Goal: Task Accomplishment & Management: Complete application form

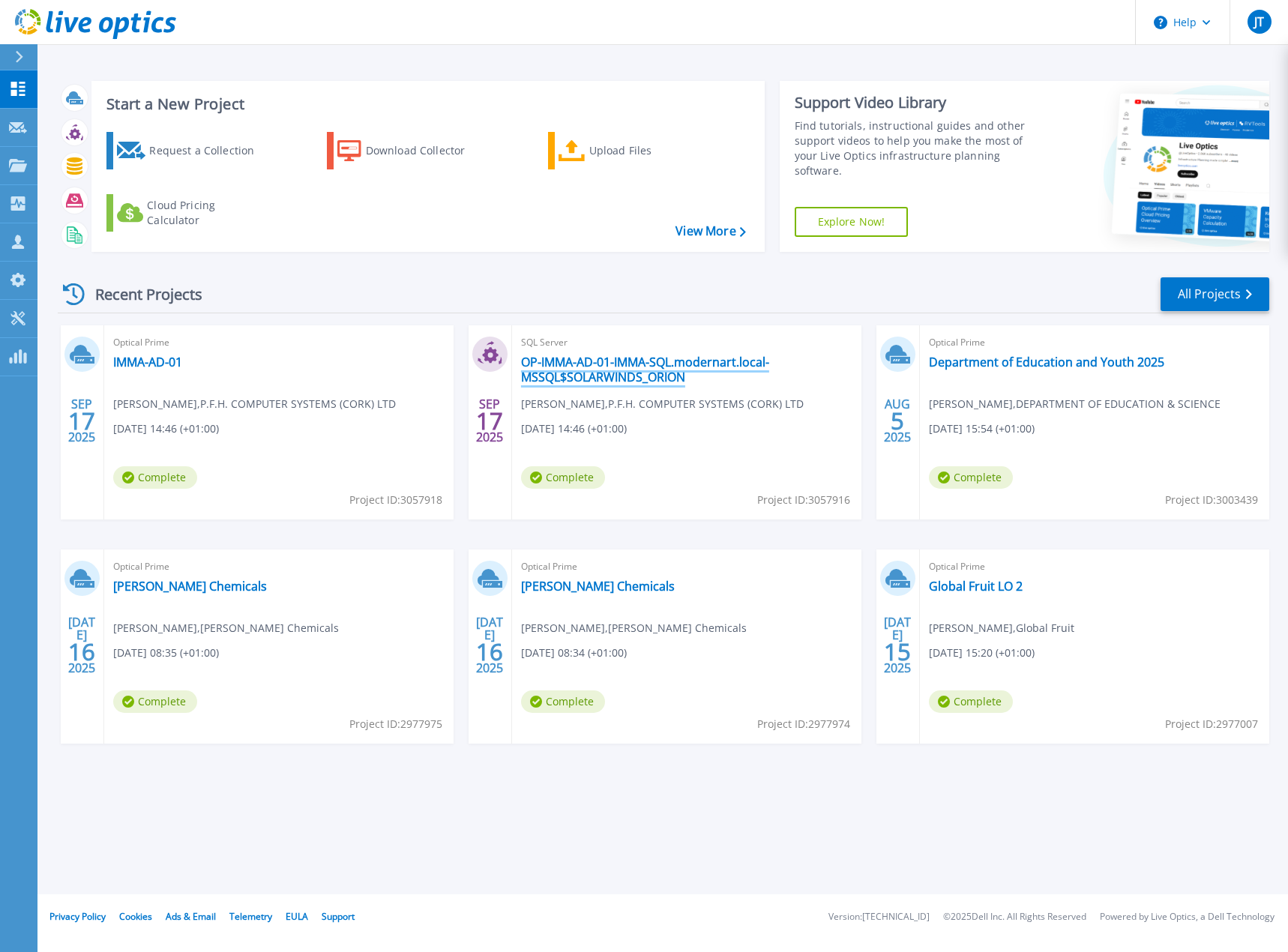
click at [587, 370] on link "OP-IMMA-AD-01-IMMA-SQL.modernart.local-MSSQL$SOLARWINDS_ORION" at bounding box center [686, 369] width 331 height 30
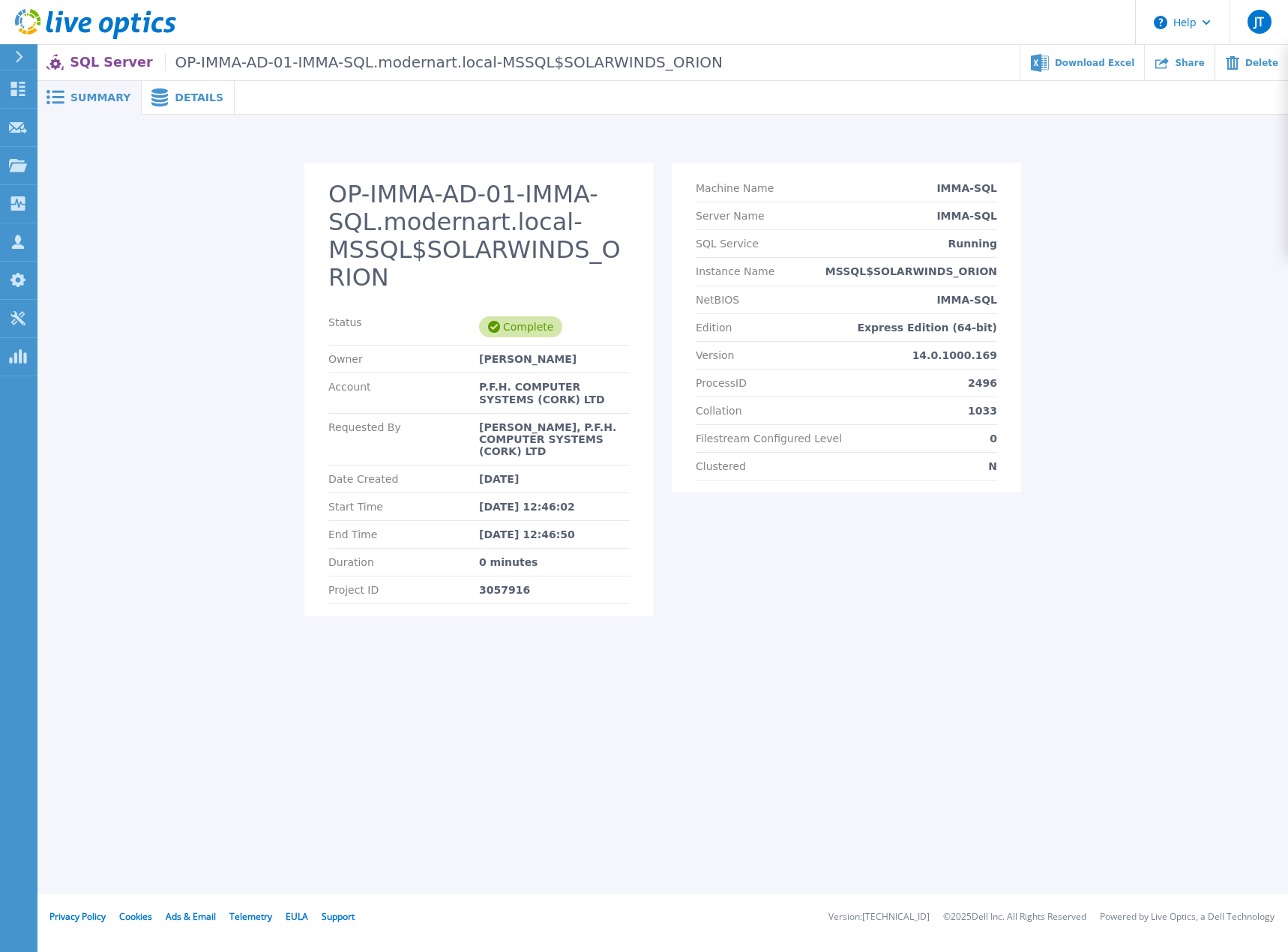
click at [175, 92] on span "Details" at bounding box center [199, 97] width 49 height 11
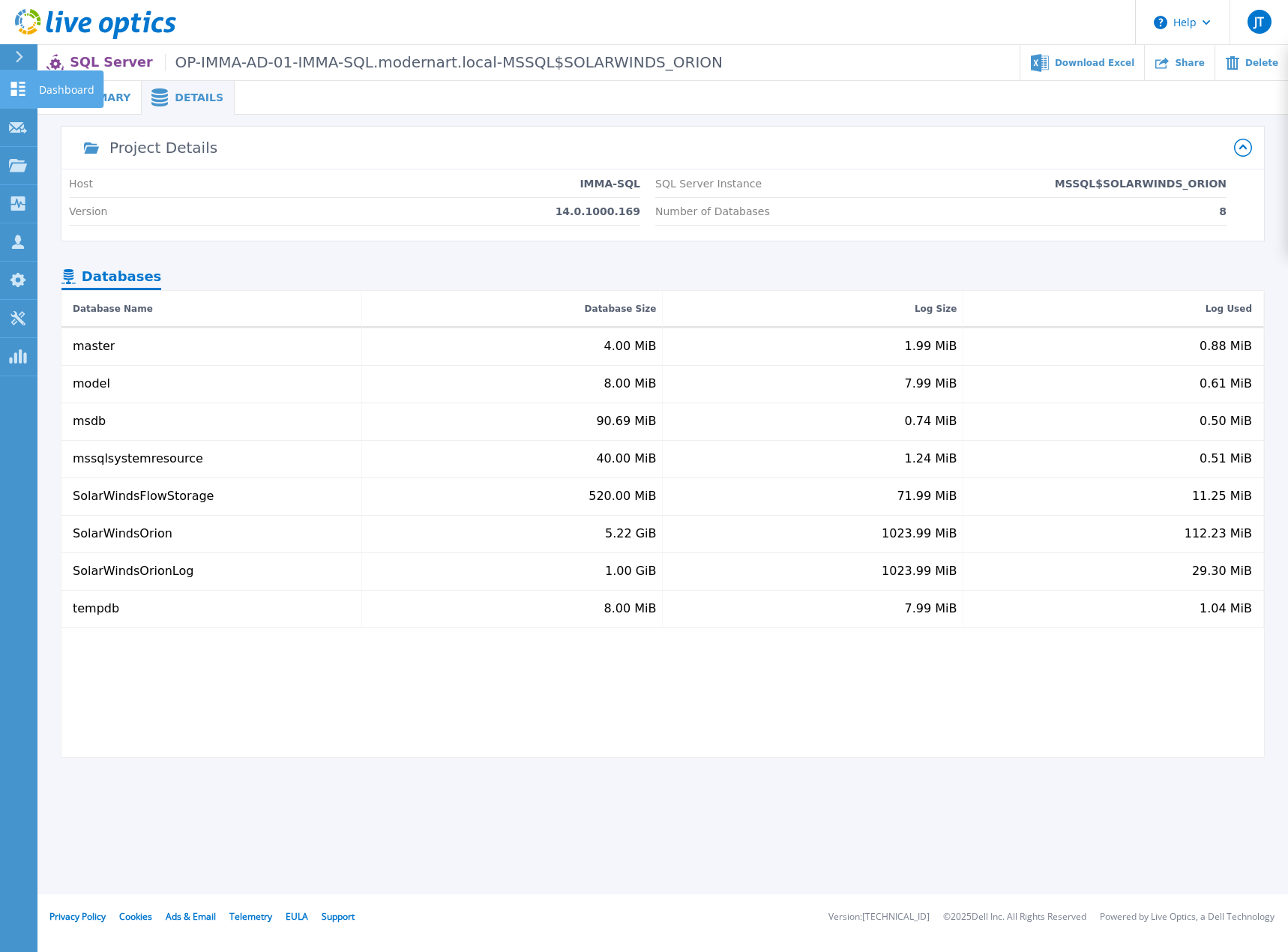
click at [59, 88] on p "Dashboard" at bounding box center [66, 90] width 55 height 39
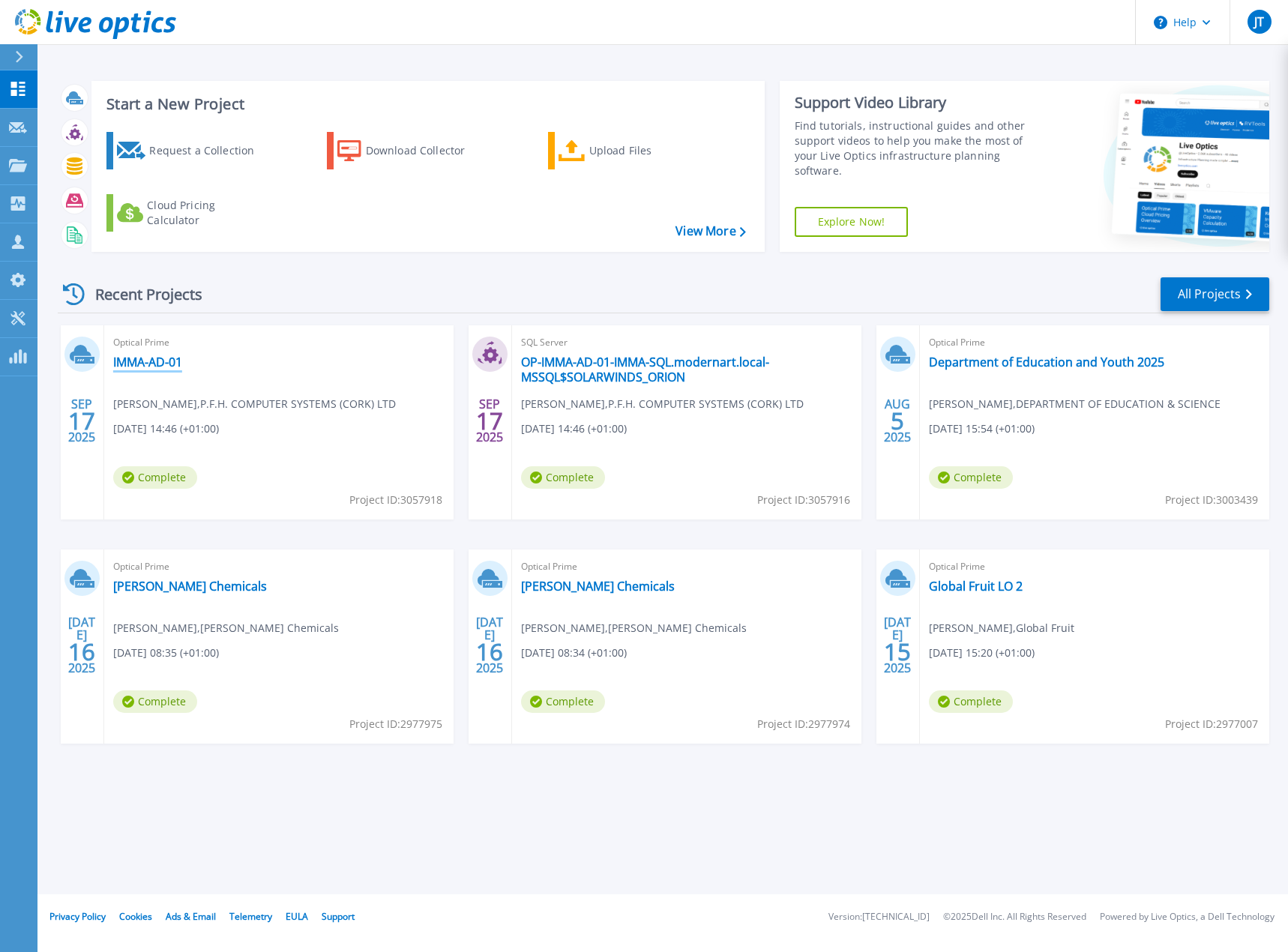
click at [142, 363] on link "IMMA-AD-01" at bounding box center [148, 361] width 69 height 15
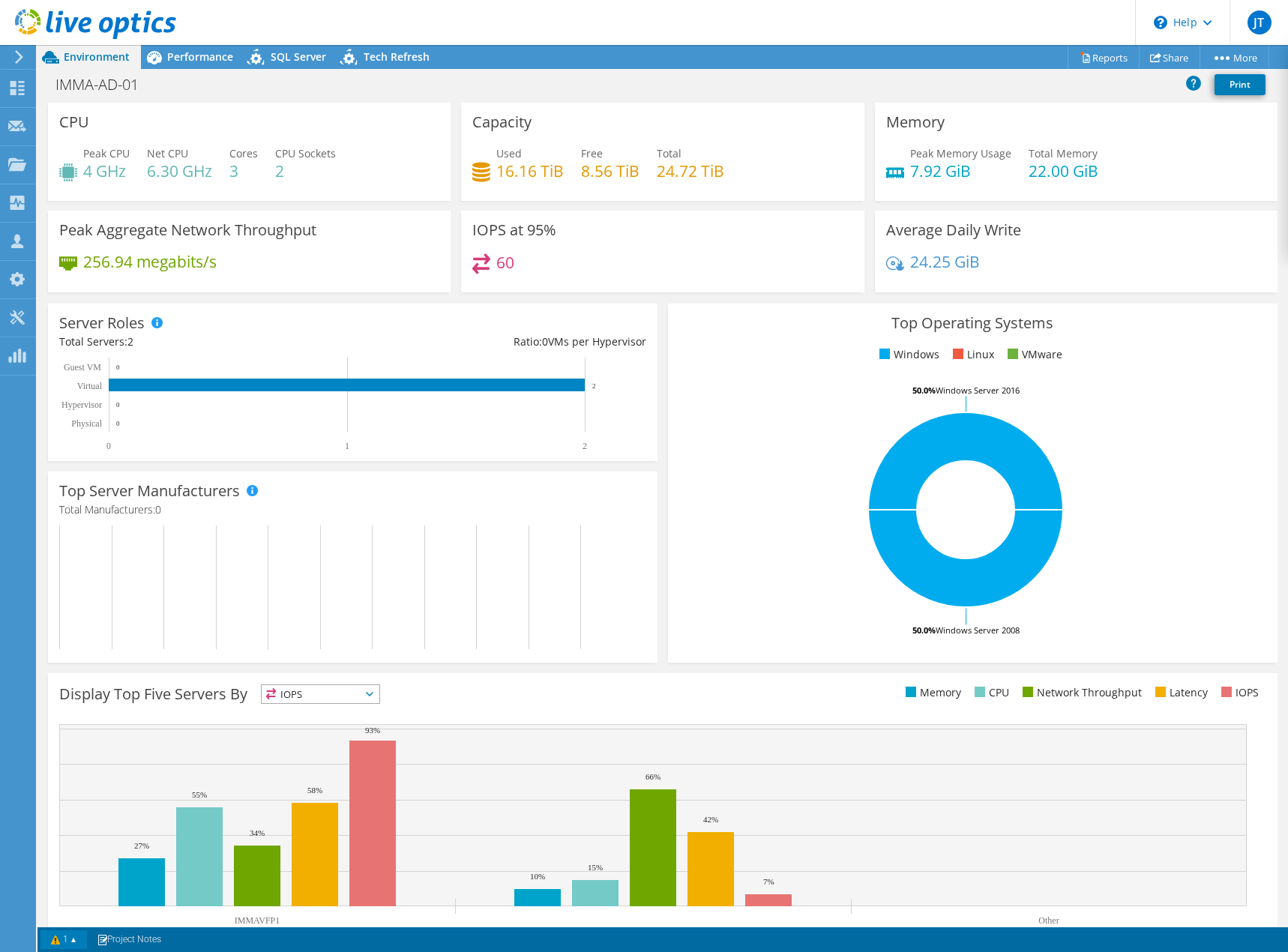
click at [83, 938] on link "1" at bounding box center [64, 939] width 47 height 18
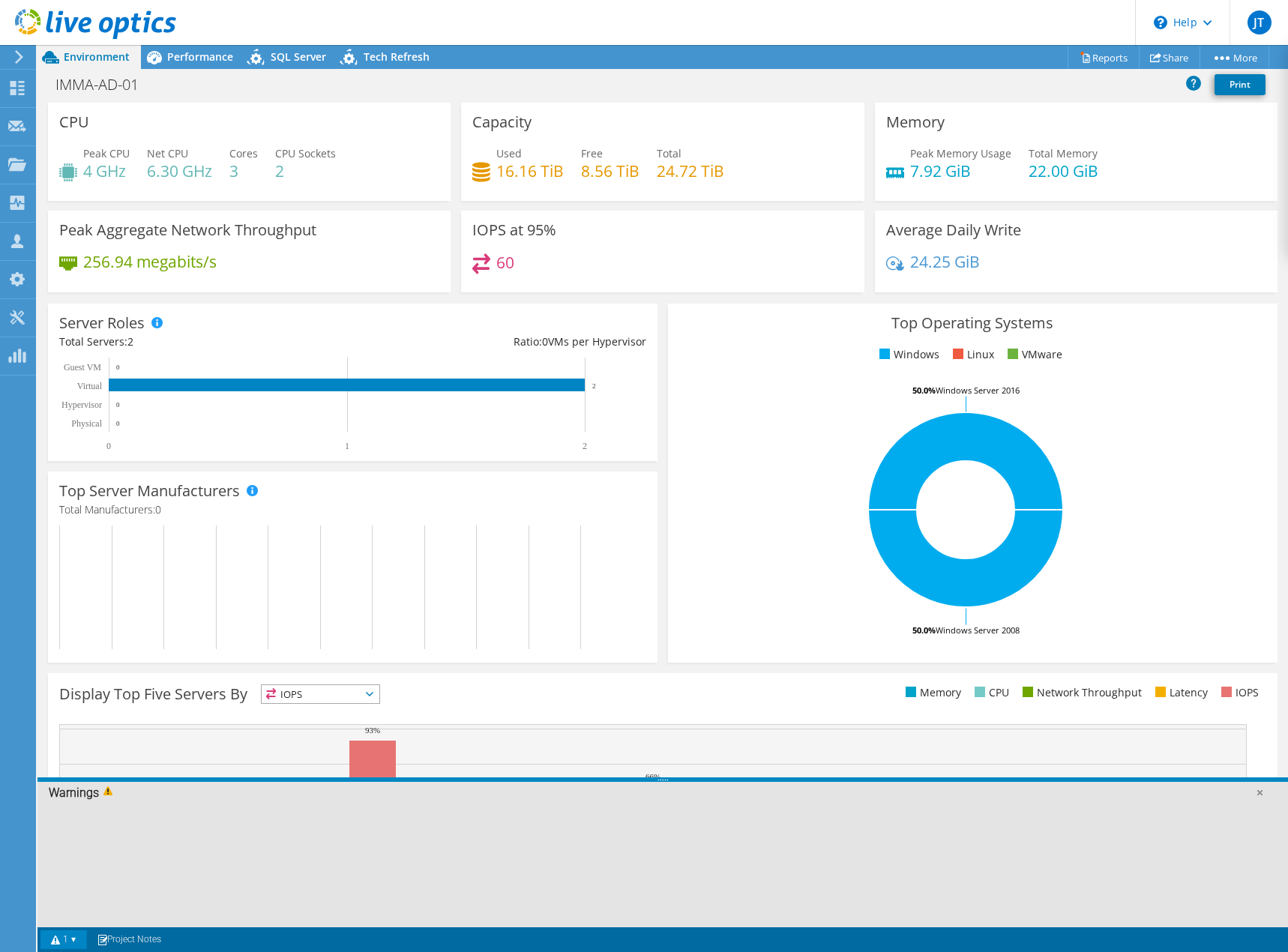
click at [103, 792] on span at bounding box center [110, 793] width 22 height 15
click at [133, 862] on div at bounding box center [662, 866] width 1250 height 124
click at [51, 939] on link "1" at bounding box center [64, 939] width 47 height 18
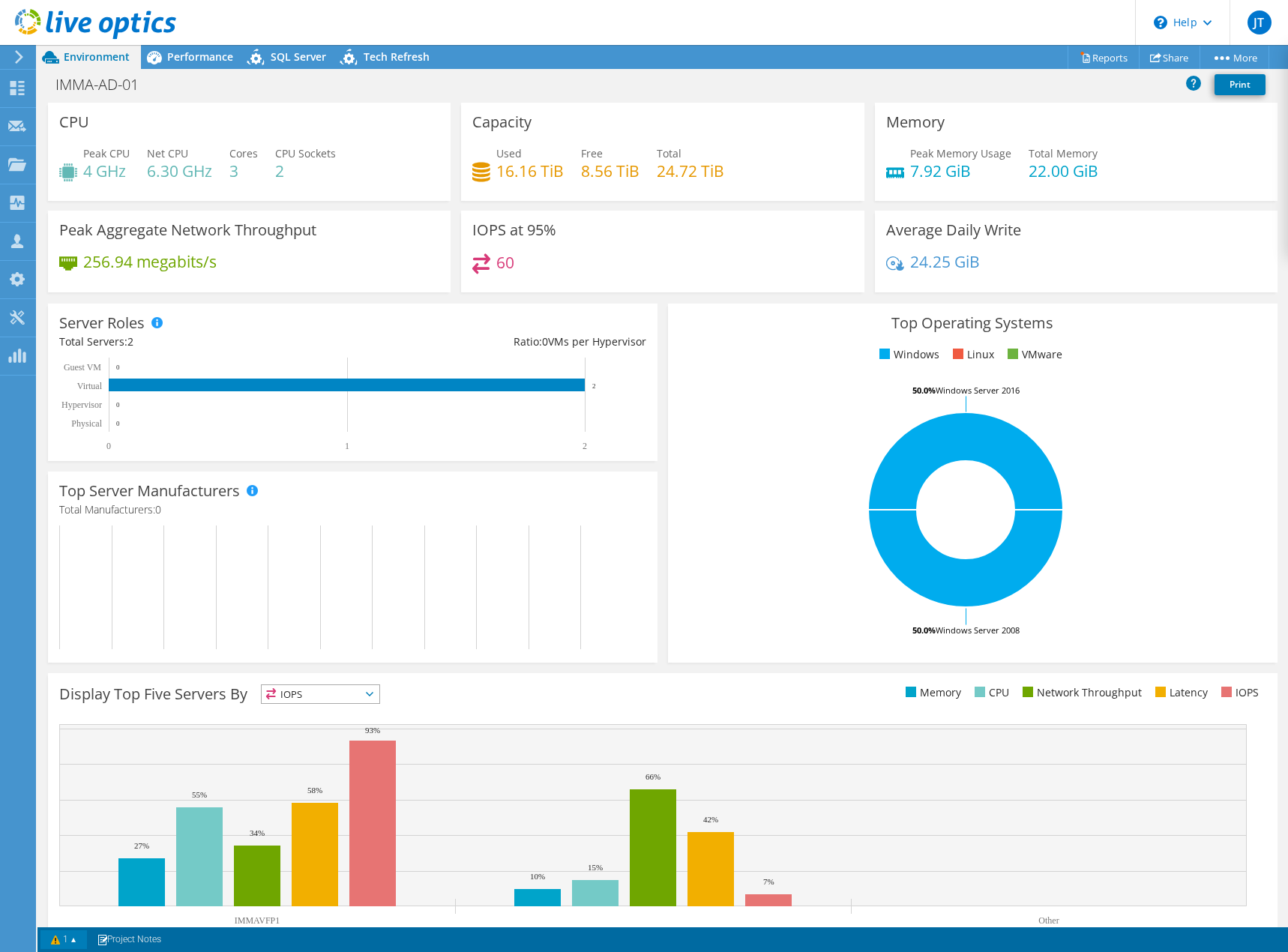
click at [51, 939] on link "1" at bounding box center [64, 939] width 47 height 18
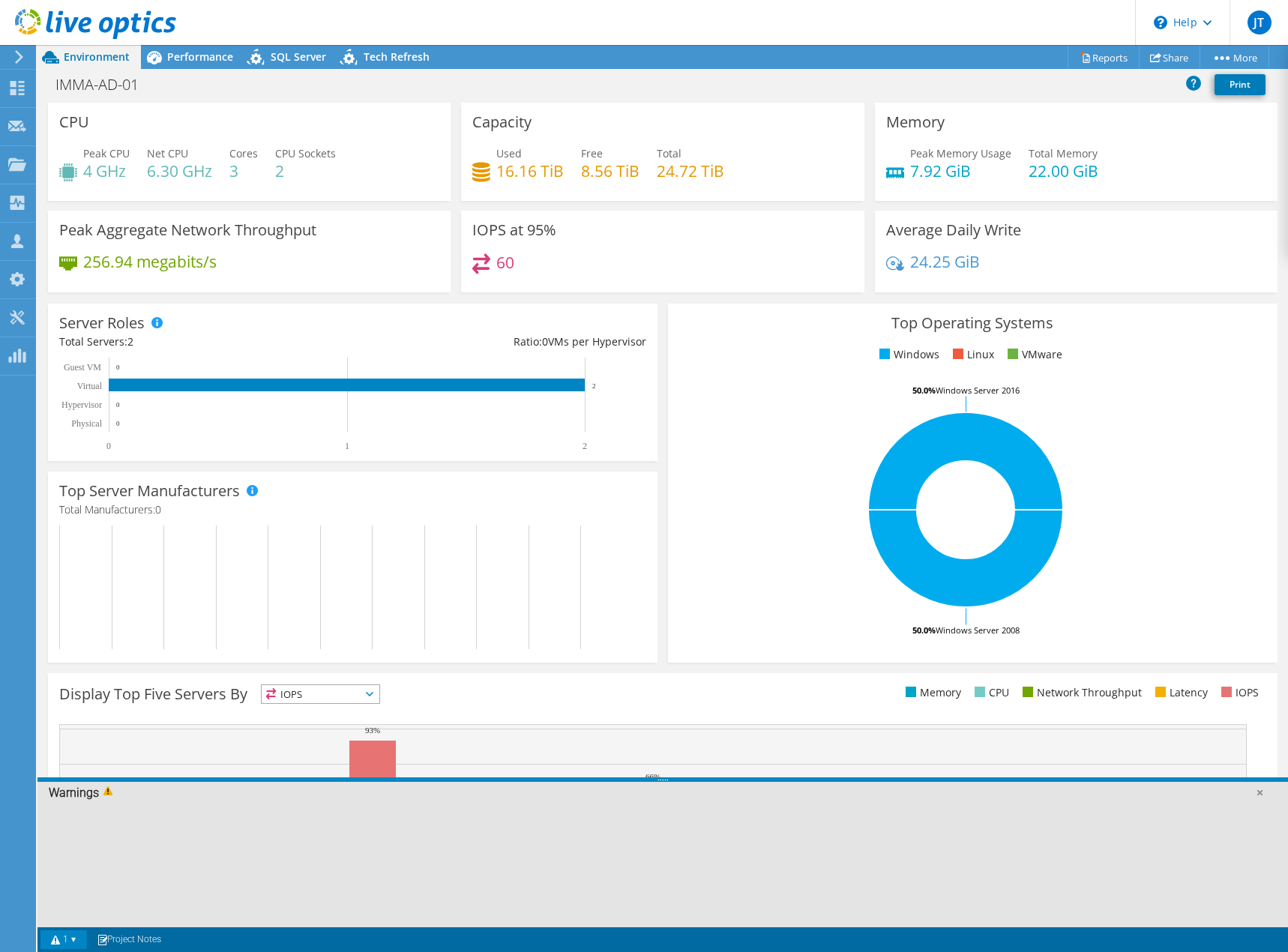
click at [112, 794] on span at bounding box center [110, 793] width 22 height 15
click at [85, 939] on link "1" at bounding box center [64, 939] width 47 height 18
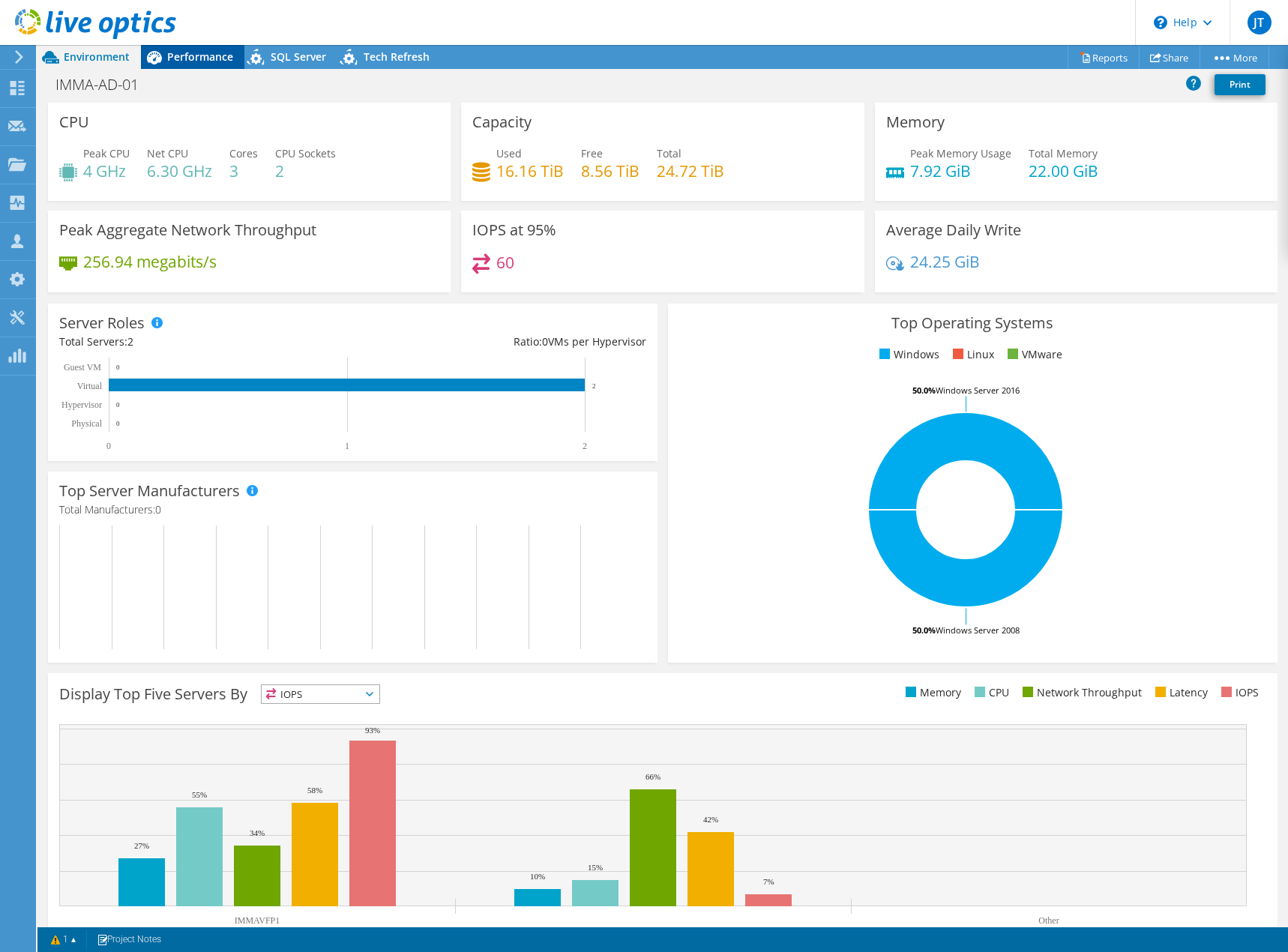
click at [196, 57] on span "Performance" at bounding box center [200, 56] width 66 height 15
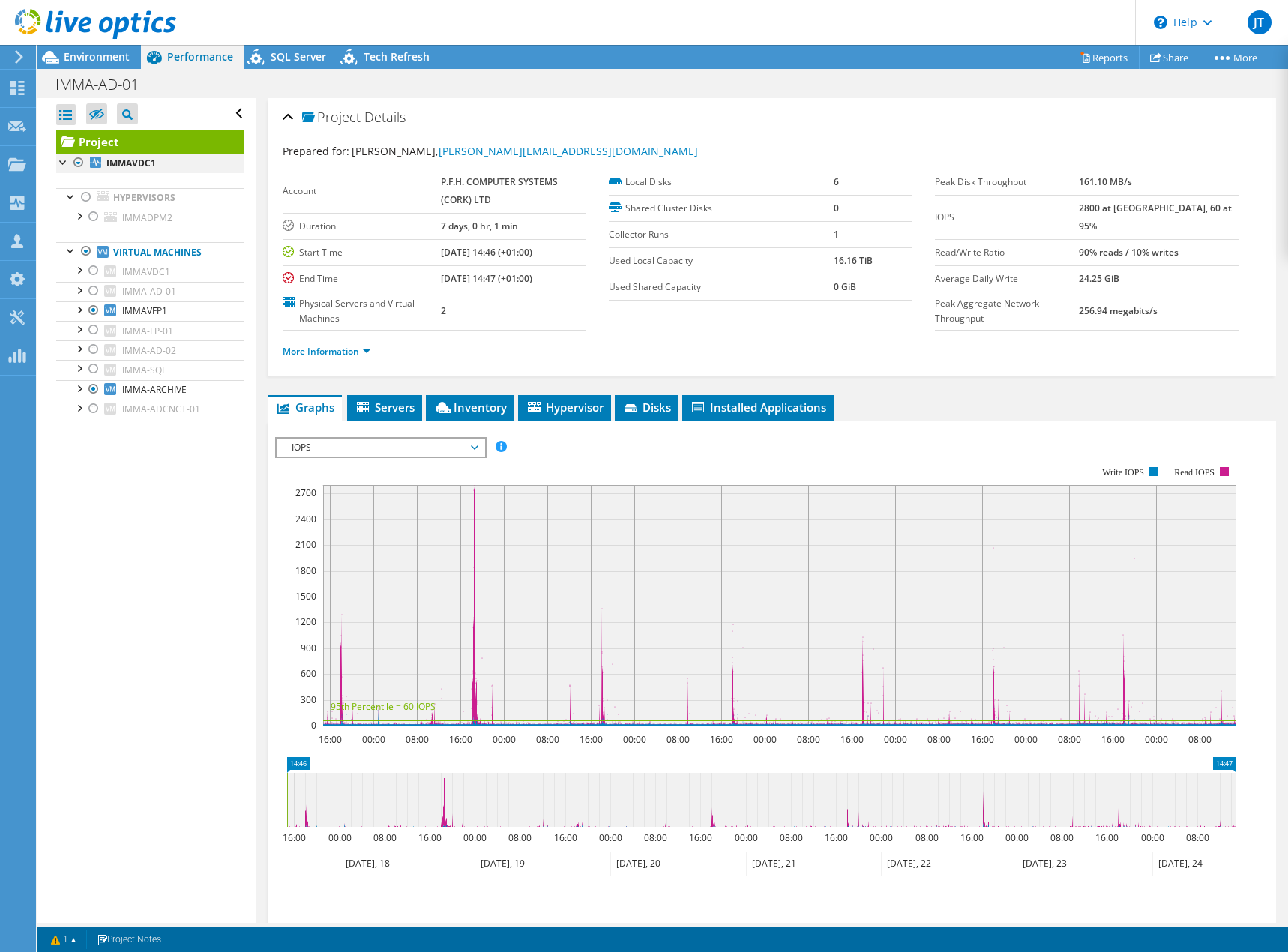
click at [77, 166] on div at bounding box center [78, 162] width 15 height 18
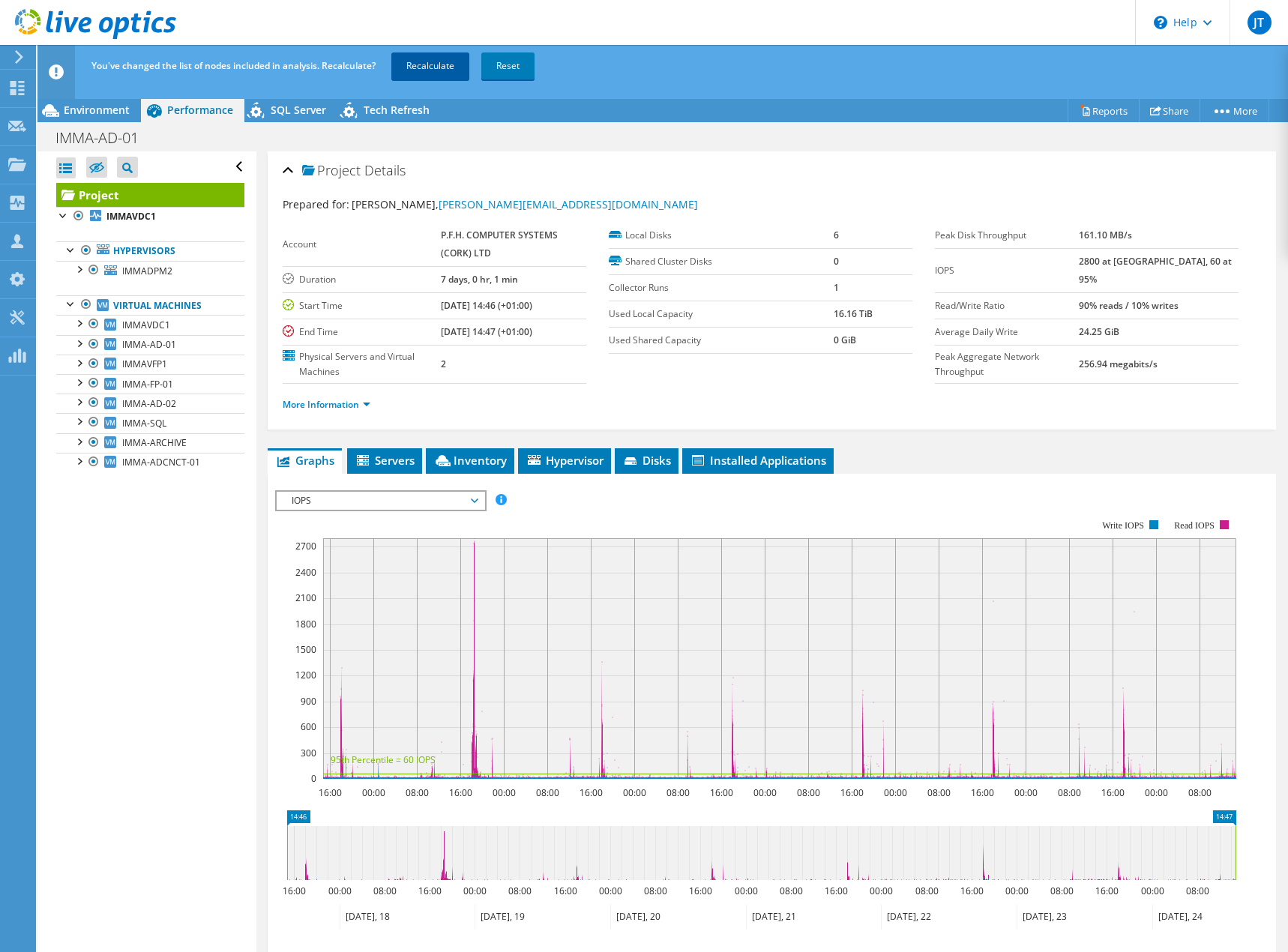
click at [423, 68] on link "Recalculate" at bounding box center [430, 66] width 78 height 27
click at [103, 114] on span "Environment" at bounding box center [97, 110] width 66 height 15
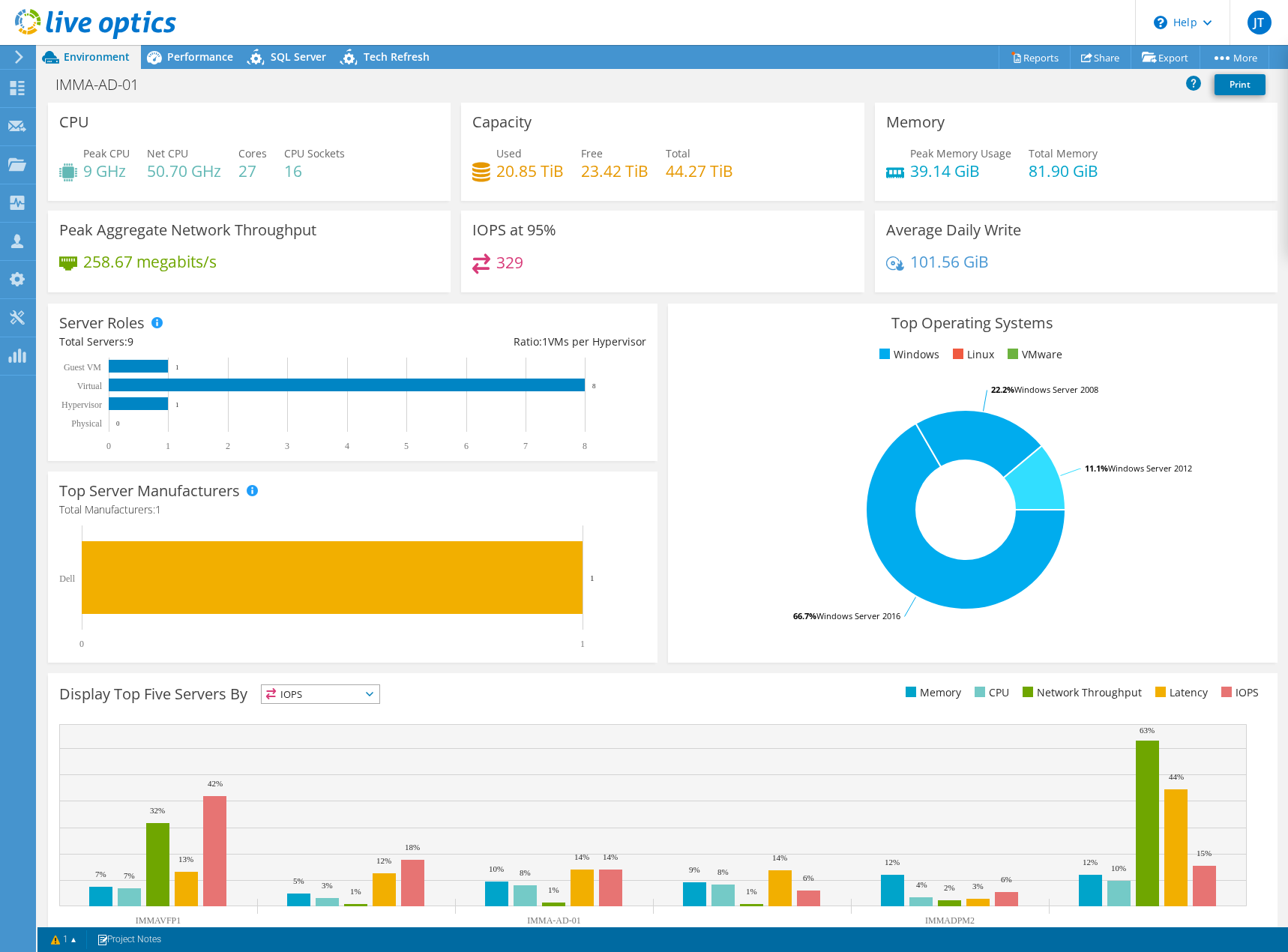
radio input "true"
radio input "false"
click at [187, 64] on div "Performance" at bounding box center [192, 56] width 104 height 24
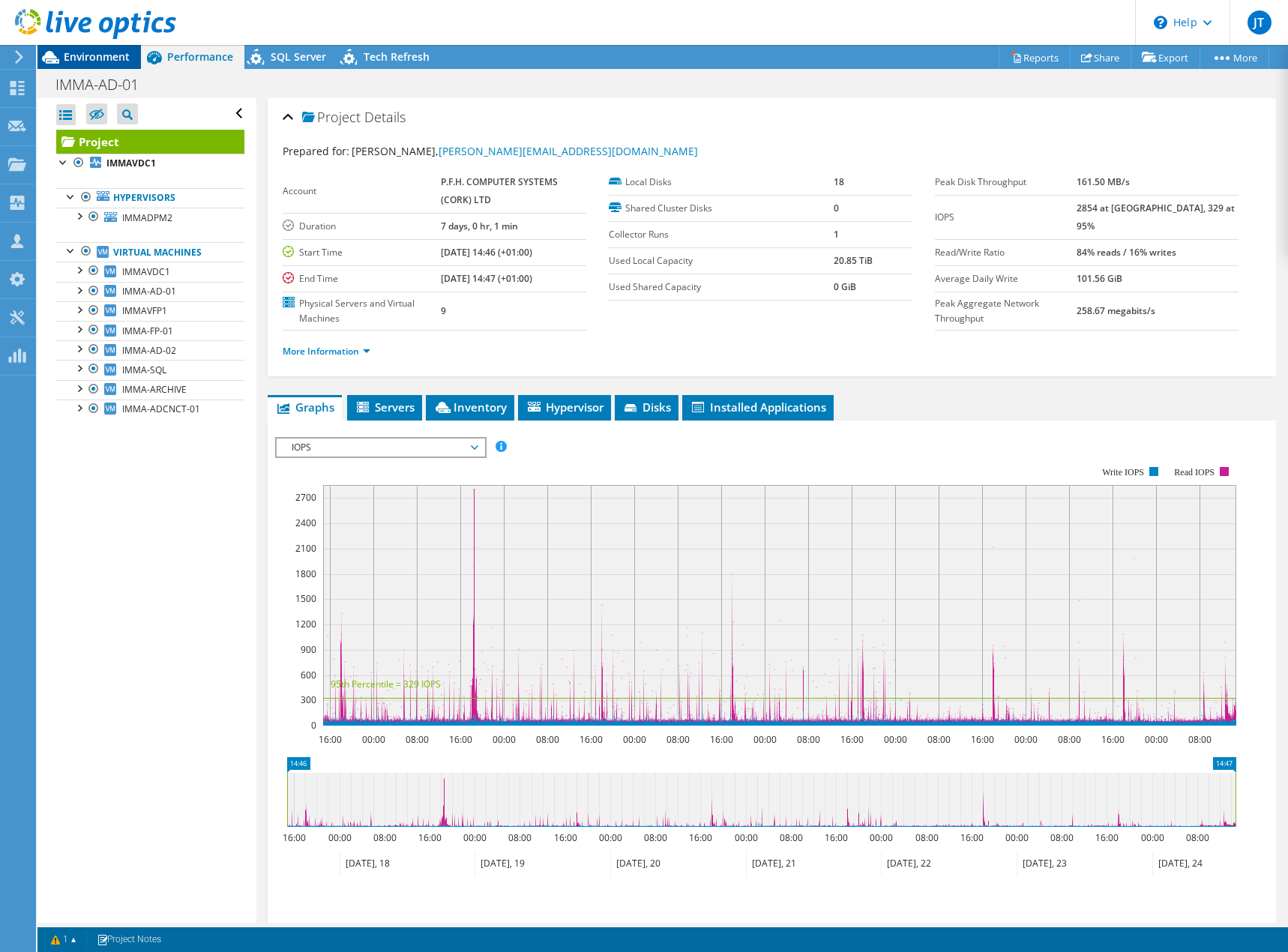
click at [104, 58] on span "Environment" at bounding box center [97, 56] width 66 height 15
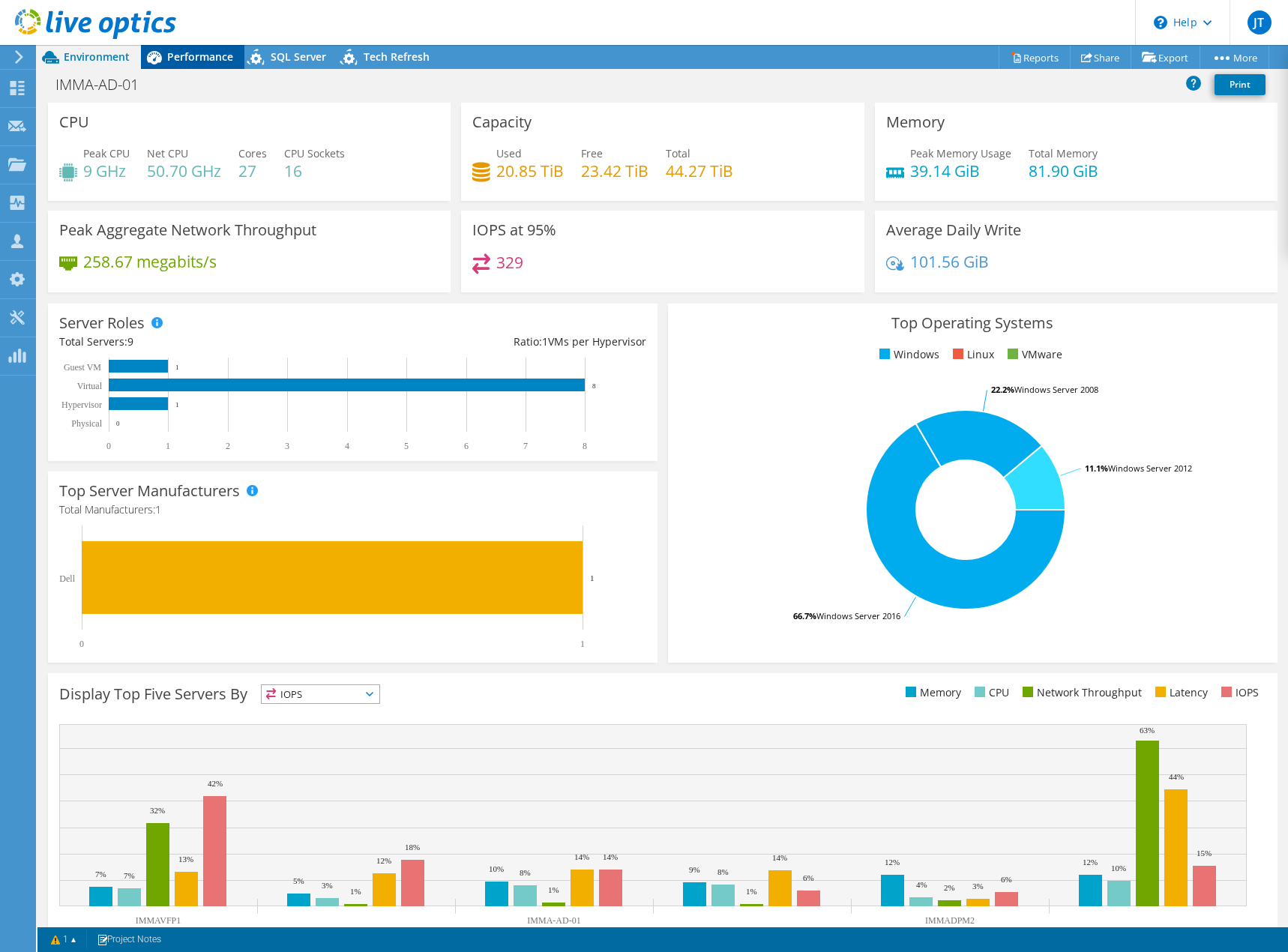
click at [179, 57] on span "Performance" at bounding box center [200, 56] width 66 height 15
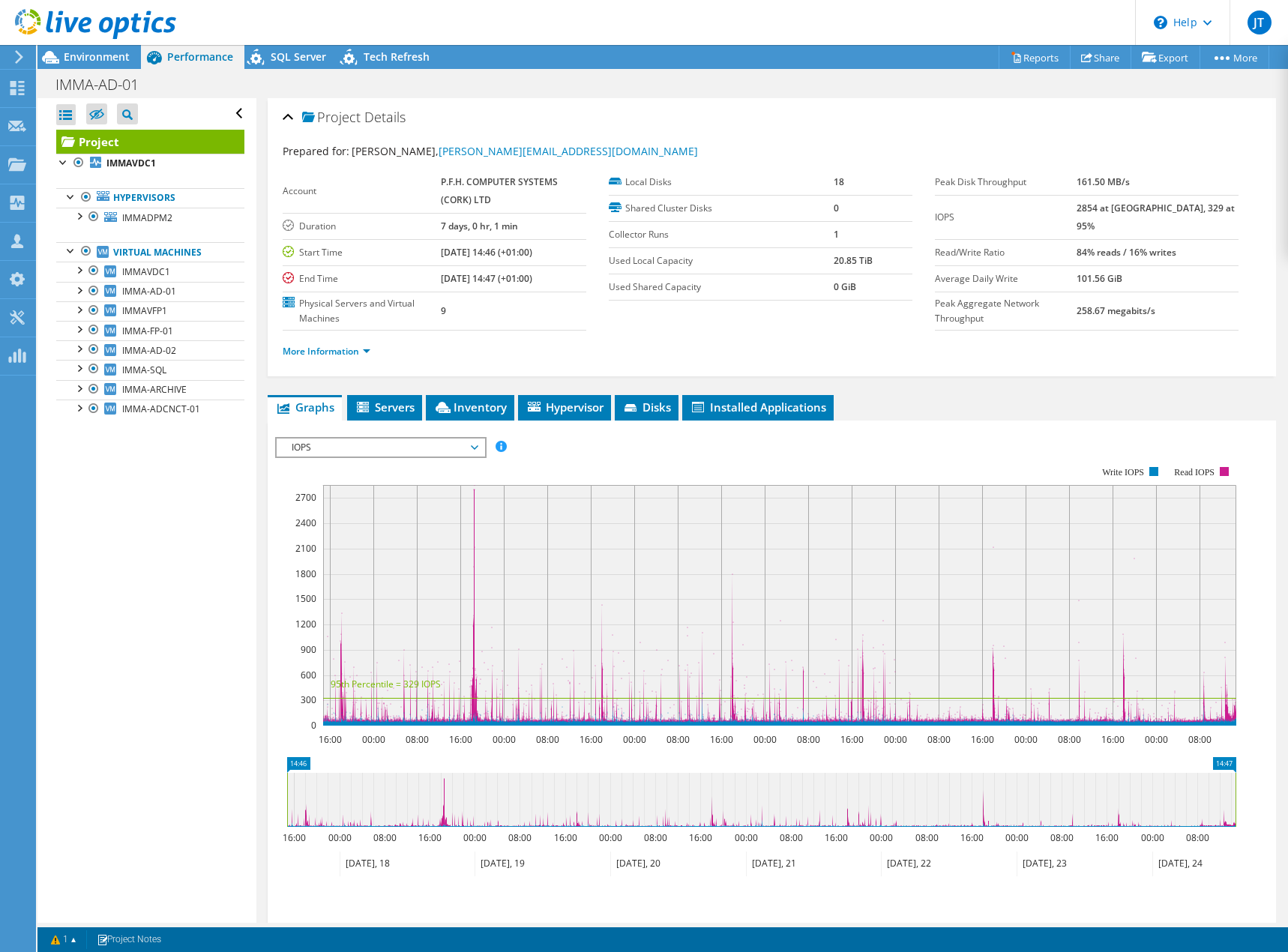
click at [471, 449] on span "IOPS" at bounding box center [381, 448] width 192 height 18
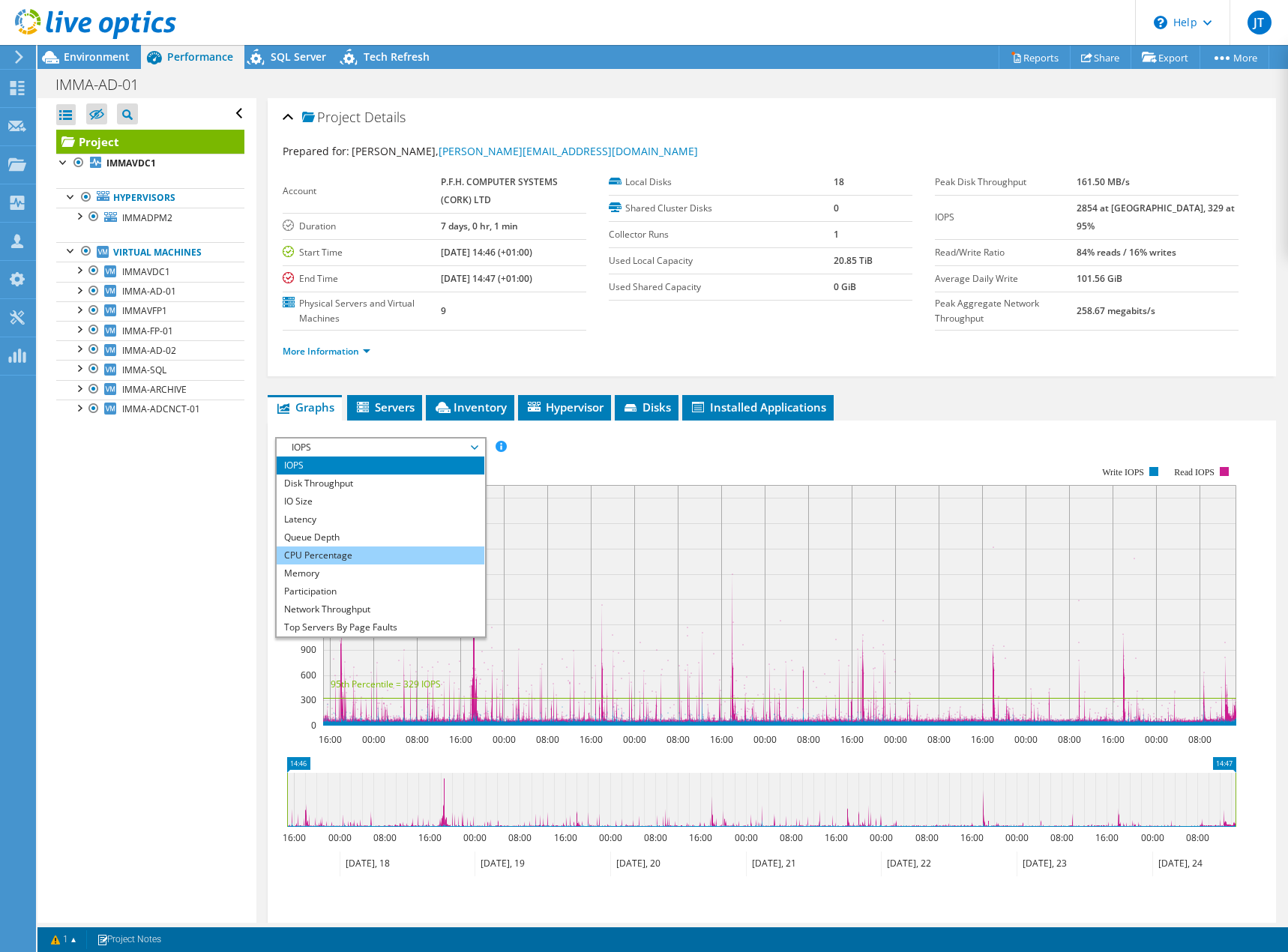
click at [356, 555] on li "CPU Percentage" at bounding box center [381, 556] width 208 height 18
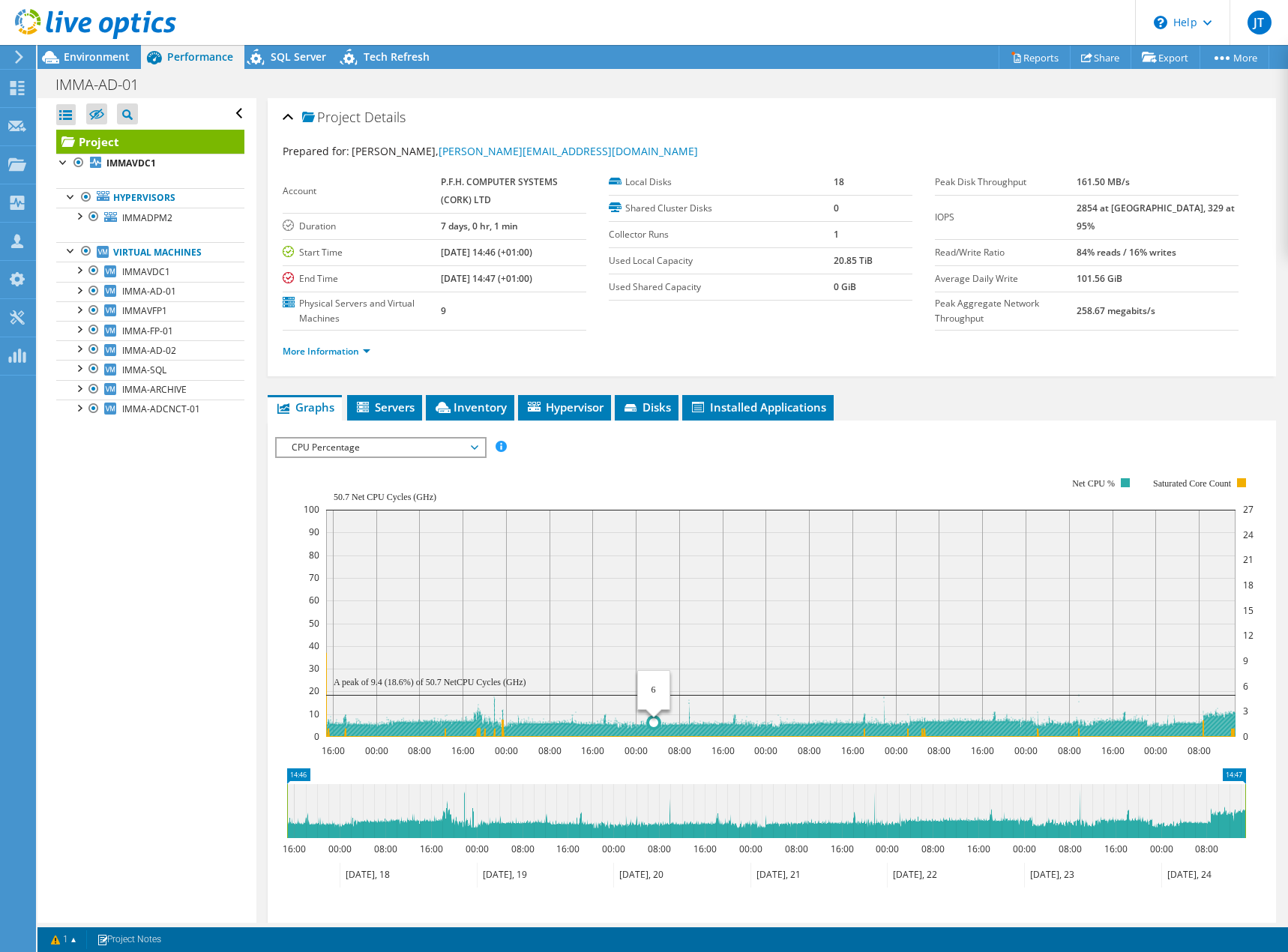
click at [654, 536] on rect at bounding box center [781, 624] width 909 height 227
click at [468, 452] on span "CPU Percentage" at bounding box center [381, 448] width 192 height 18
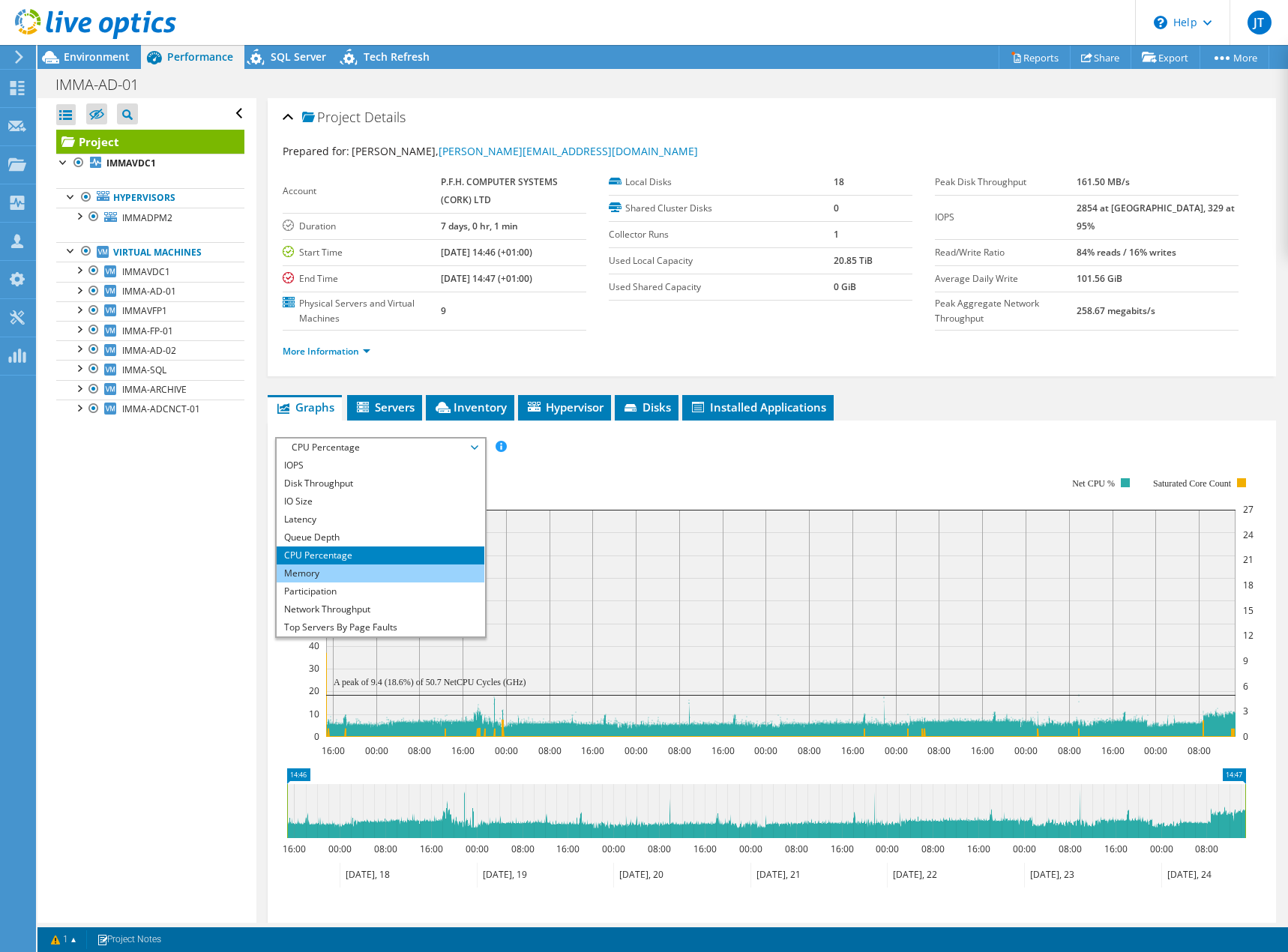
click at [363, 570] on li "Memory" at bounding box center [381, 573] width 208 height 18
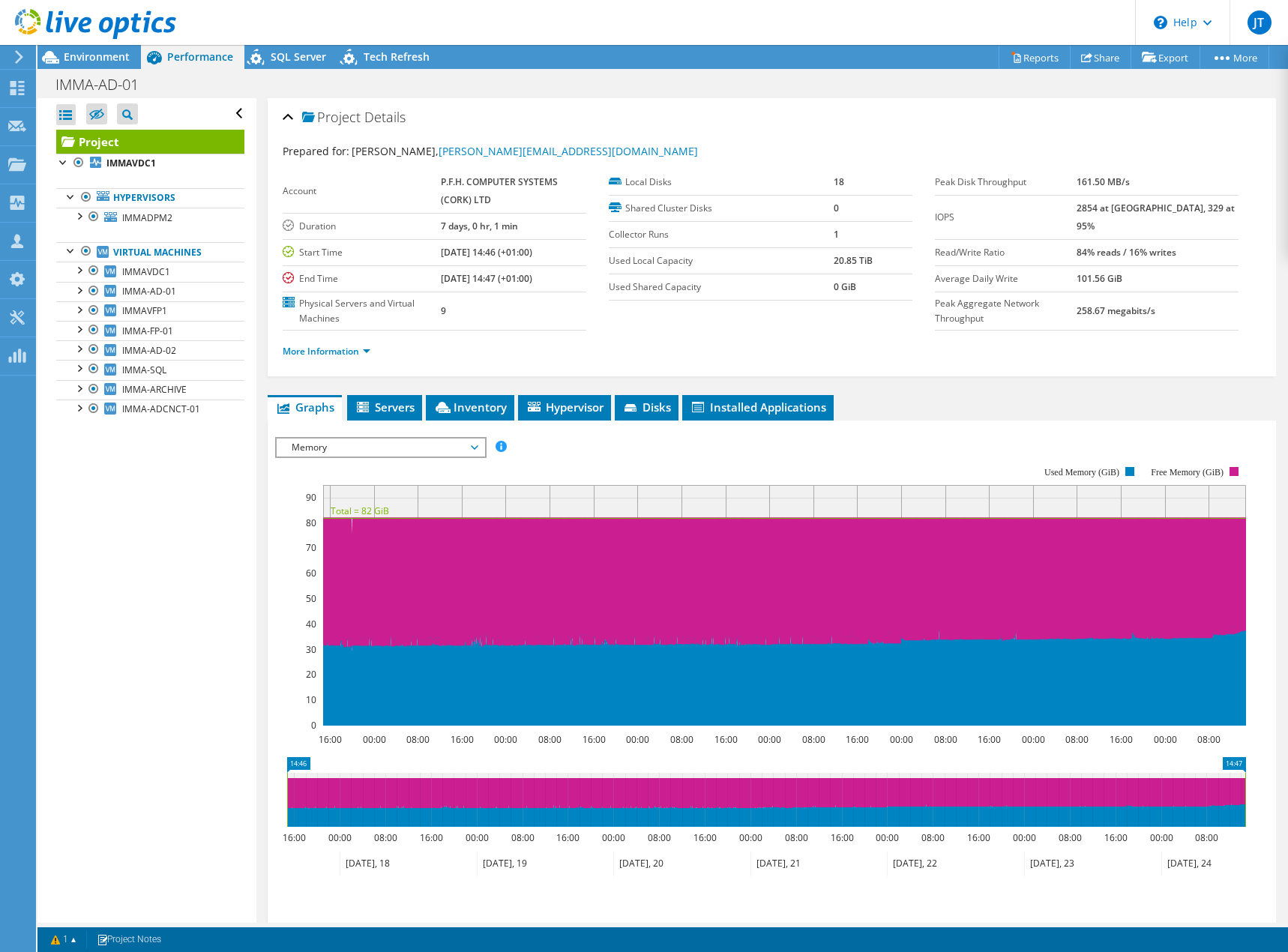
click at [476, 451] on span "Memory" at bounding box center [381, 448] width 192 height 18
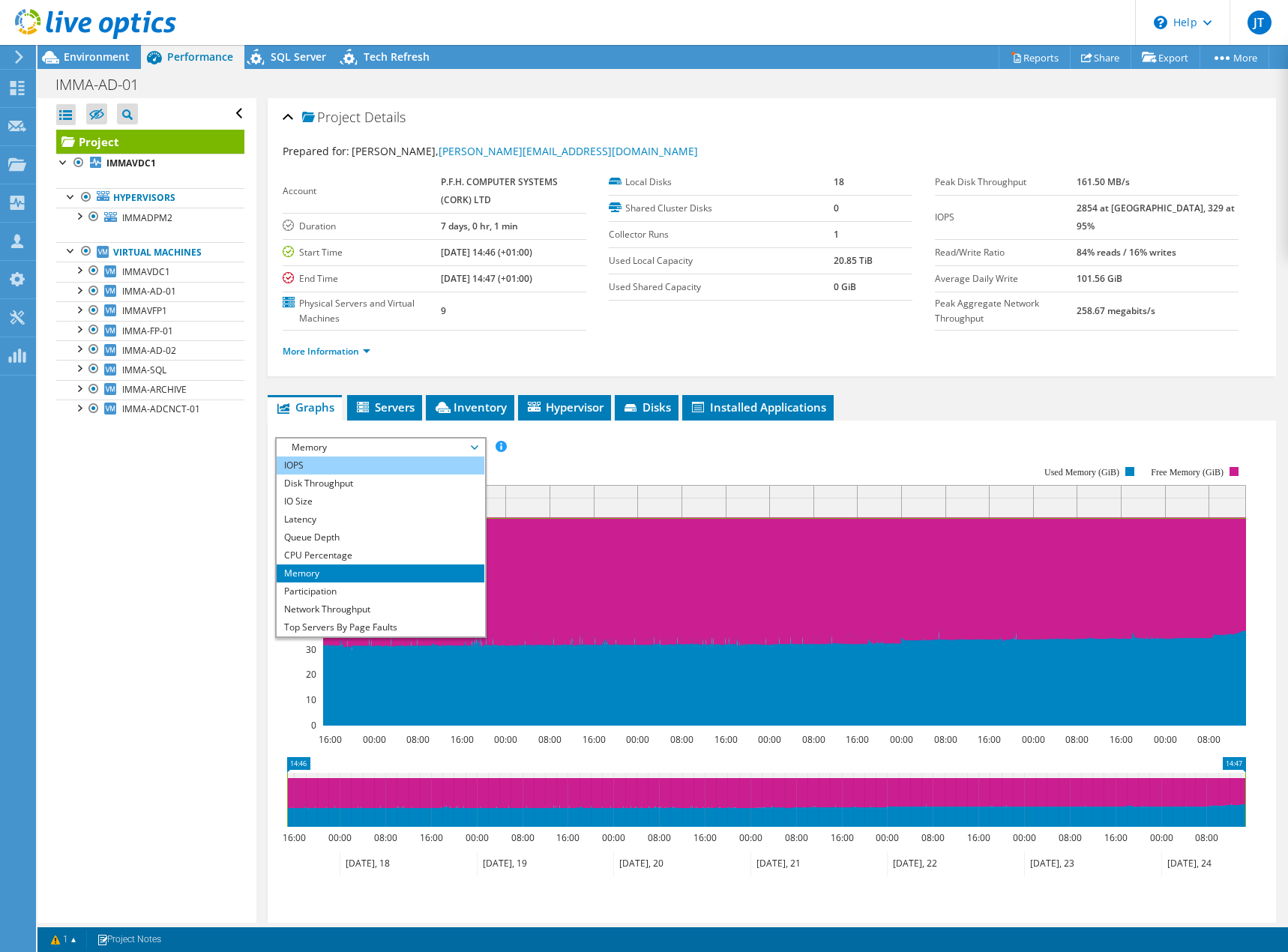
click at [330, 468] on li "IOPS" at bounding box center [381, 465] width 208 height 18
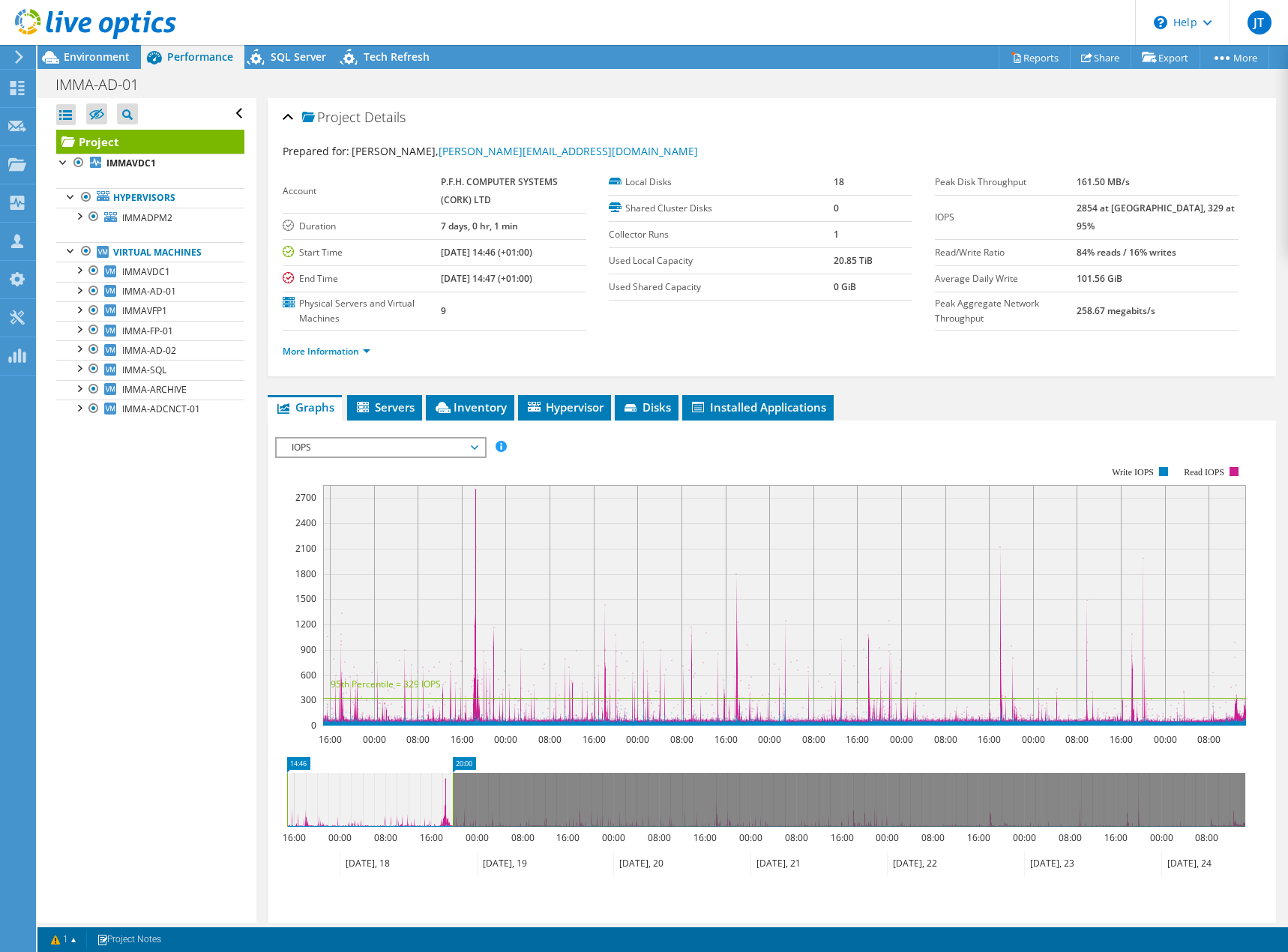
drag, startPoint x: 1246, startPoint y: 787, endPoint x: 310, endPoint y: 813, distance: 936.4
click at [452, 845] on icon "14:46 20:00 16:00 00:00 08:00 16:00 00:00 08:00 16:00 00:00 08:00 16:00 00:00 0…" at bounding box center [765, 817] width 982 height 119
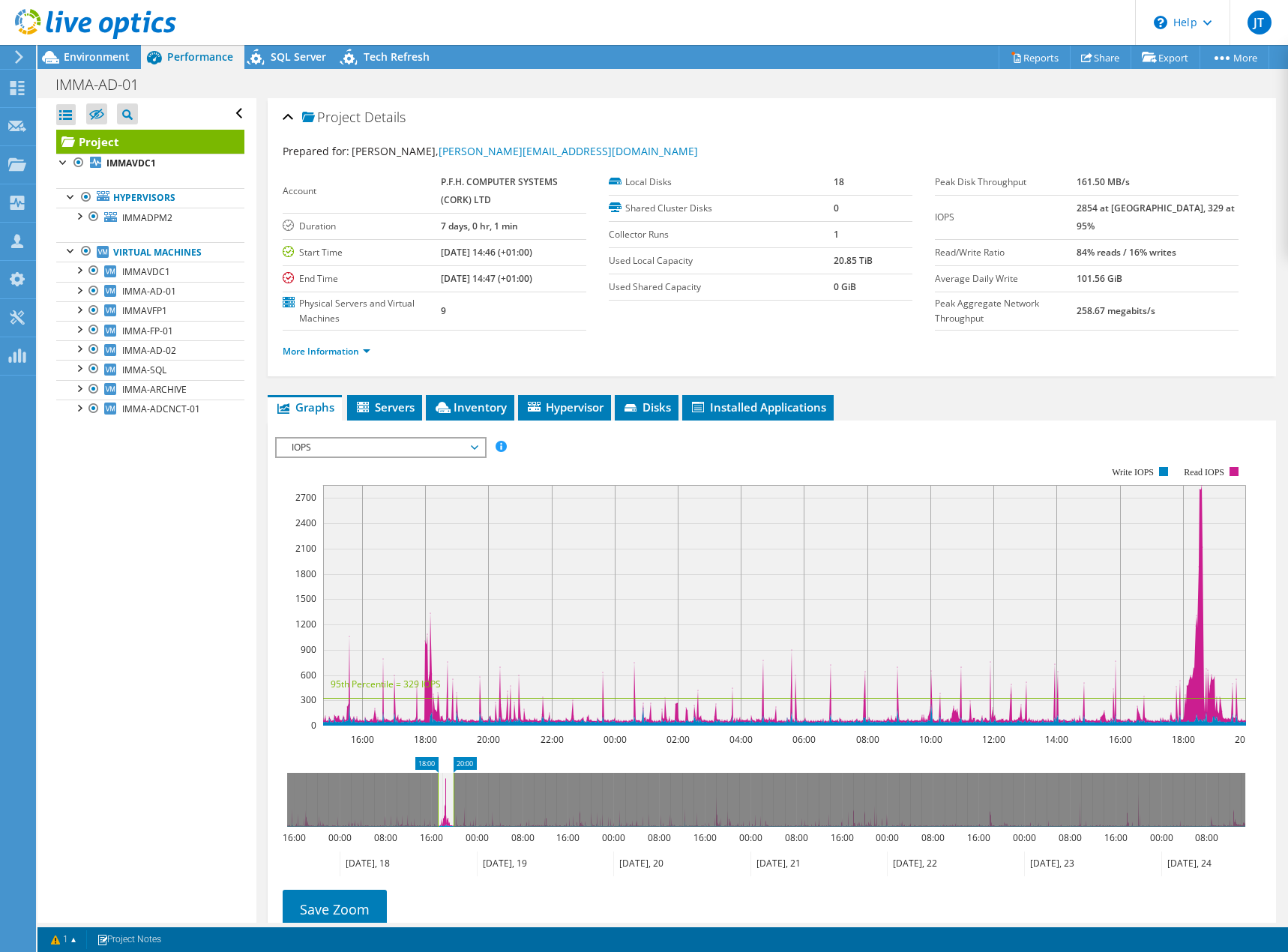
drag, startPoint x: 287, startPoint y: 800, endPoint x: 436, endPoint y: 806, distance: 149.1
click at [436, 806] on rect at bounding box center [438, 800] width 6 height 54
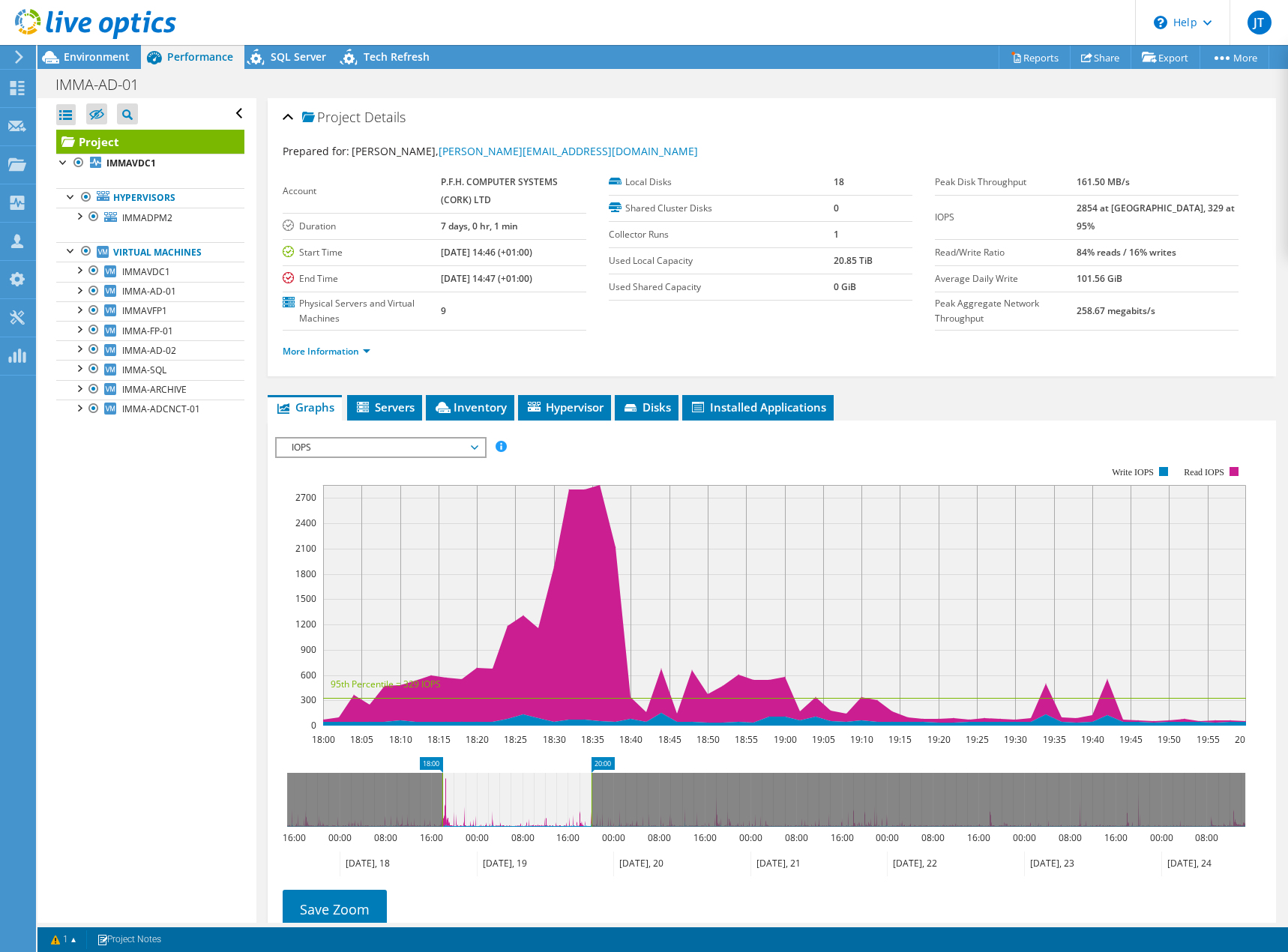
drag, startPoint x: 452, startPoint y: 804, endPoint x: 590, endPoint y: 803, distance: 138.0
click at [590, 803] on rect at bounding box center [592, 800] width 6 height 54
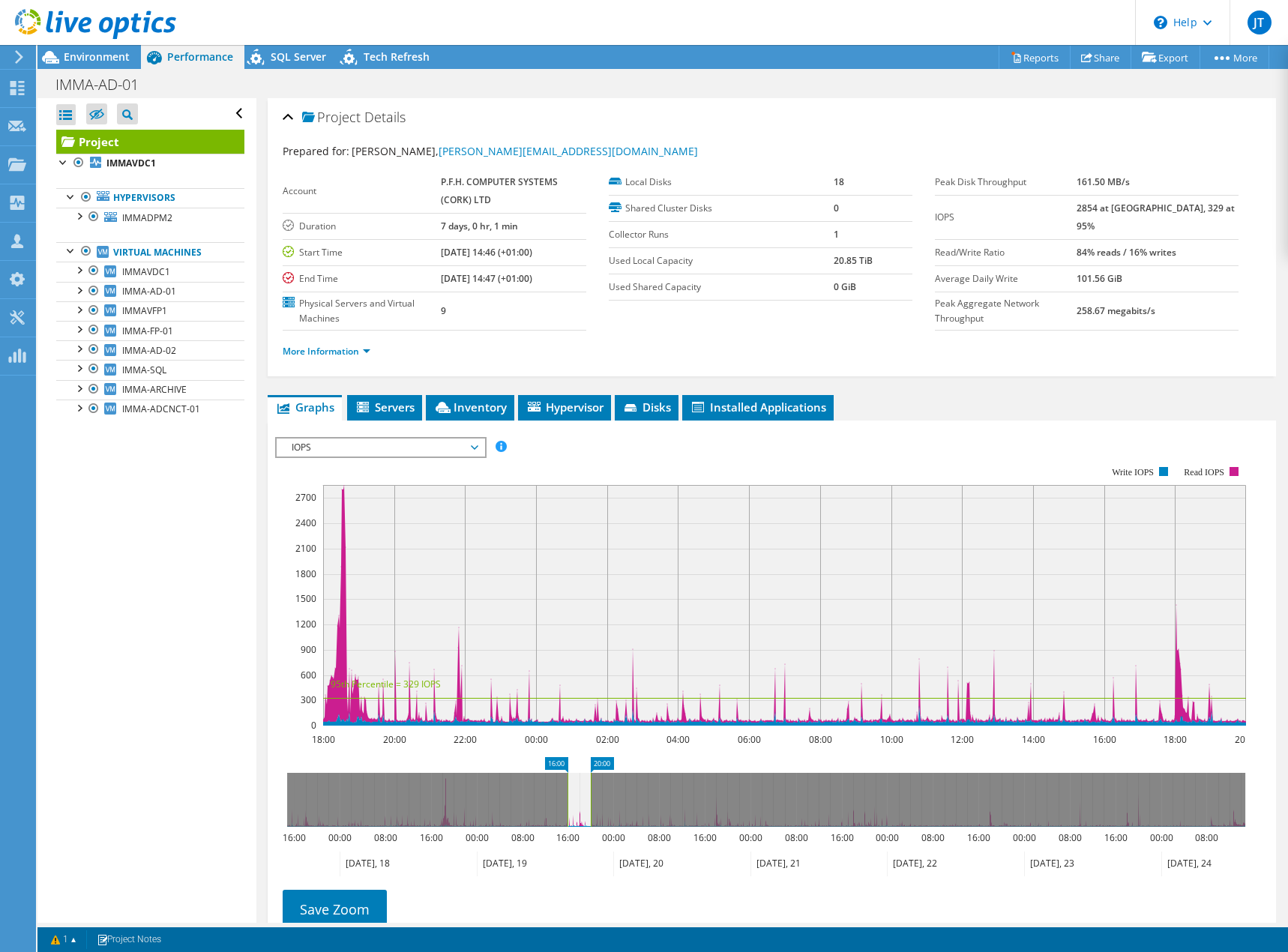
drag, startPoint x: 442, startPoint y: 811, endPoint x: 566, endPoint y: 815, distance: 124.1
click at [566, 815] on rect at bounding box center [567, 800] width 6 height 54
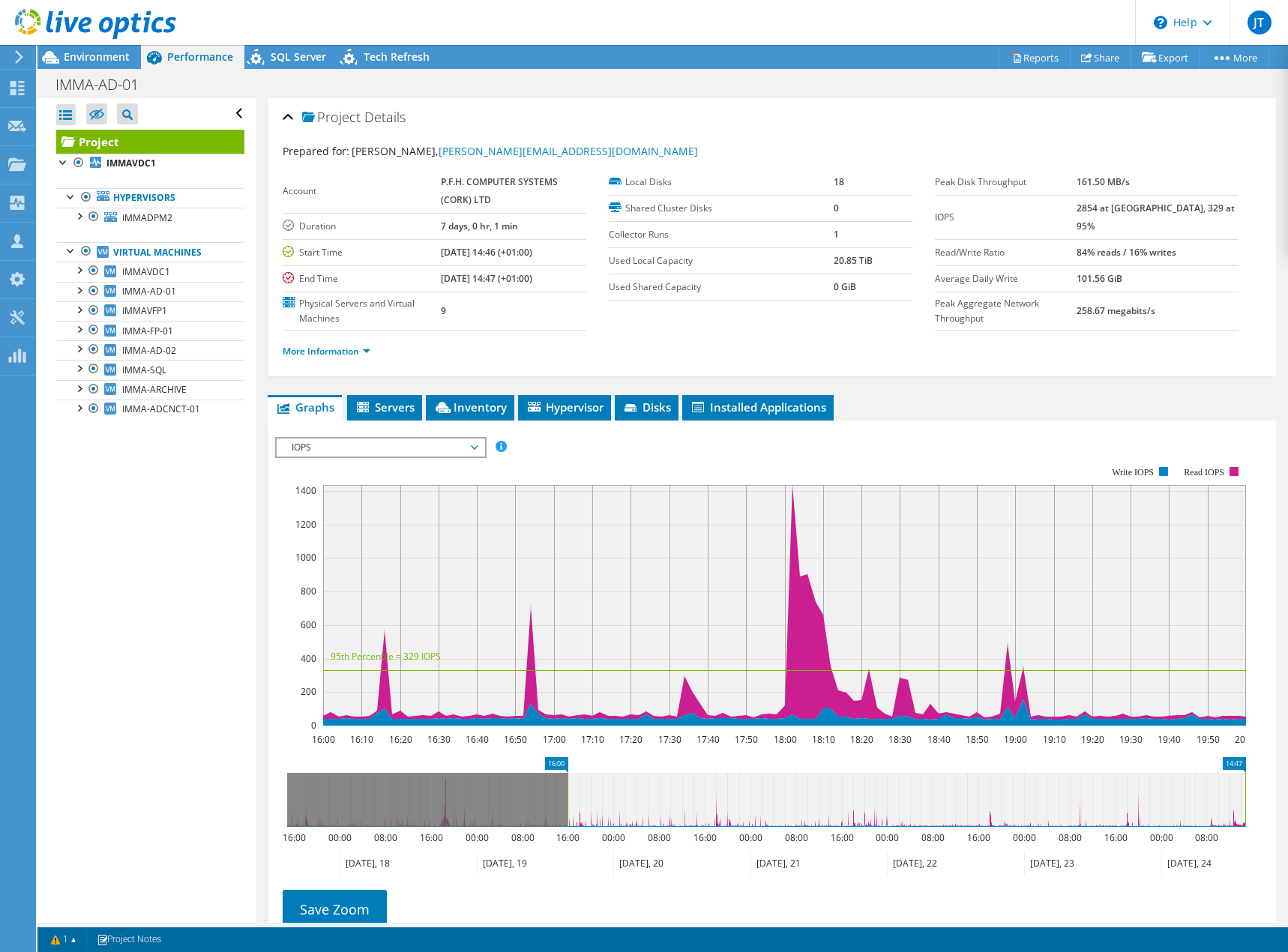
drag, startPoint x: 591, startPoint y: 803, endPoint x: 1270, endPoint y: 818, distance: 679.2
click at [1270, 818] on div "Project Details Prepared for: Mark McElhinney, patricia.white@imma.ie Account P…" at bounding box center [771, 575] width 1031 height 955
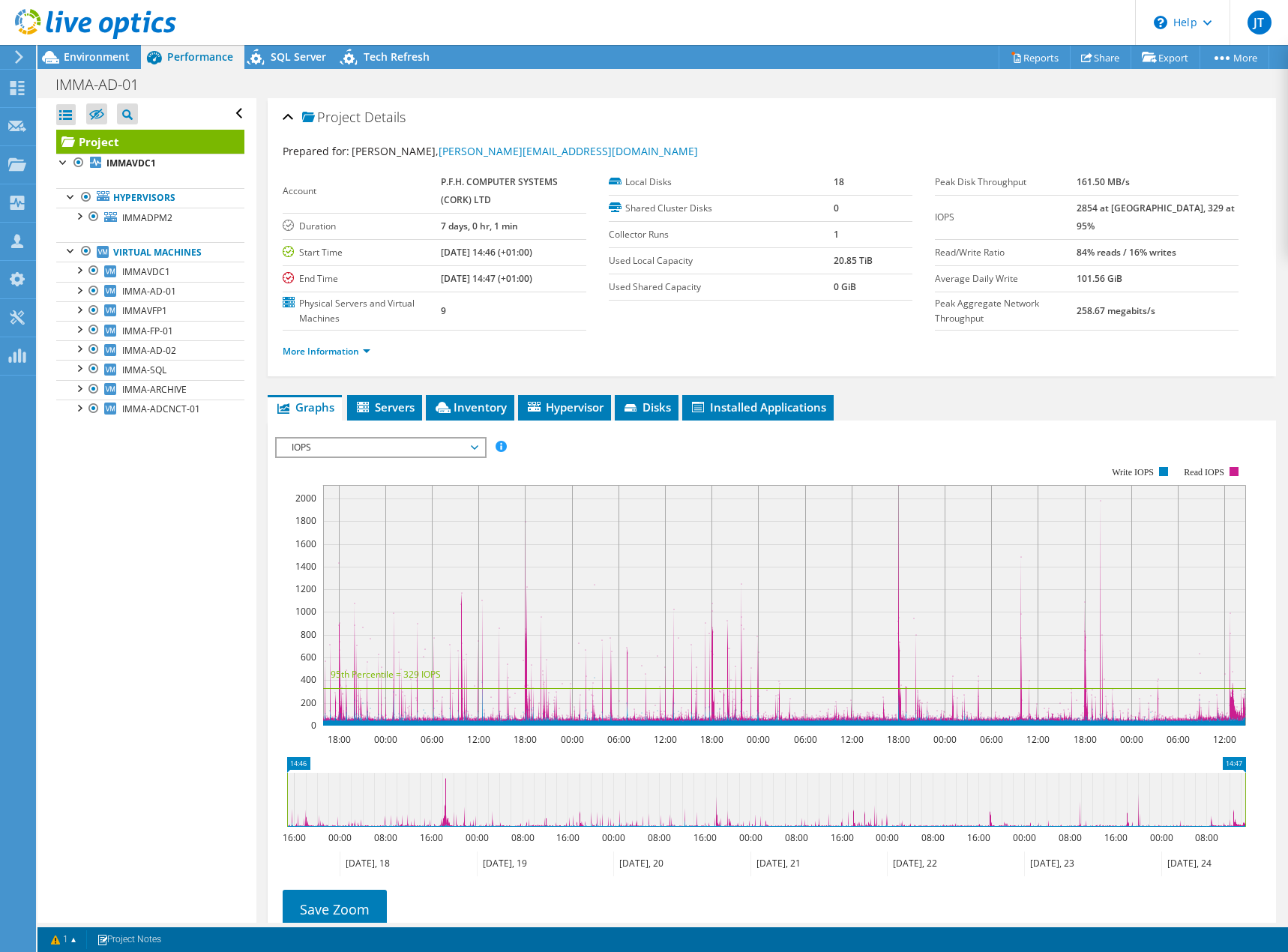
drag, startPoint x: 568, startPoint y: 800, endPoint x: 251, endPoint y: 787, distance: 317.3
click at [251, 787] on div "Open All Close All Hide Excluded Nodes Project Tree Filter" at bounding box center [662, 510] width 1250 height 825
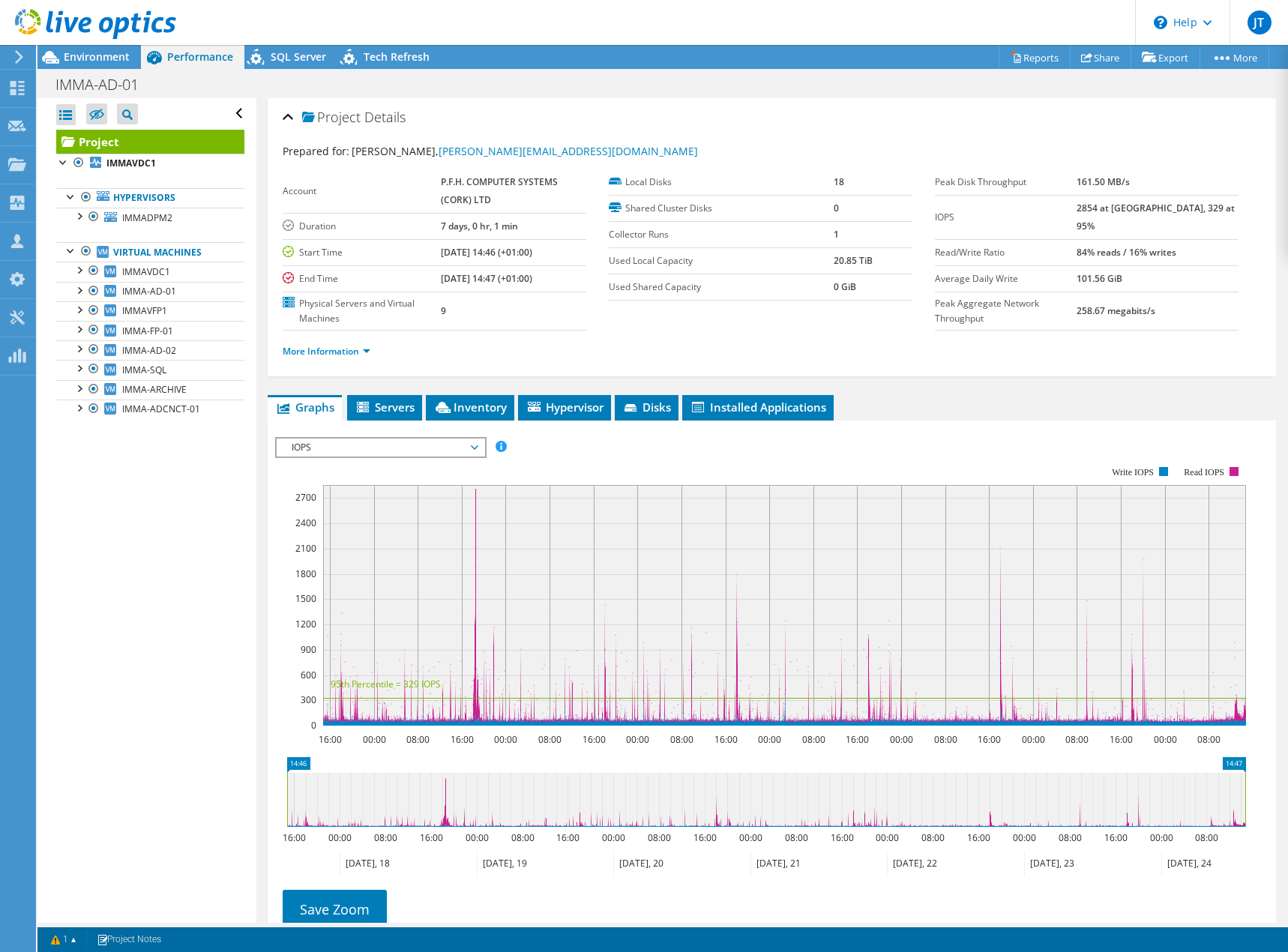
click at [477, 448] on span "IOPS" at bounding box center [381, 448] width 192 height 18
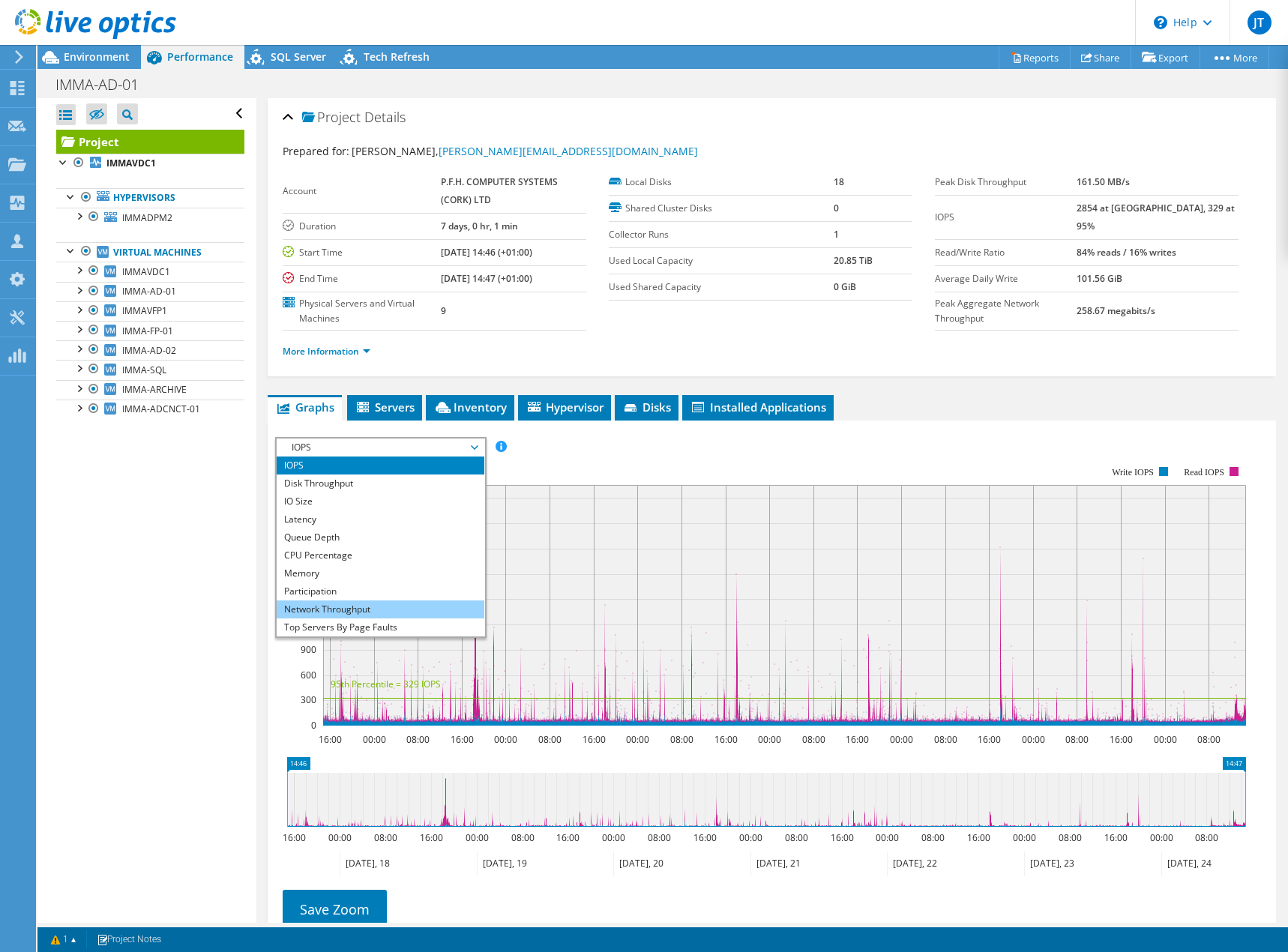
click at [354, 609] on li "Network Throughput" at bounding box center [381, 609] width 208 height 18
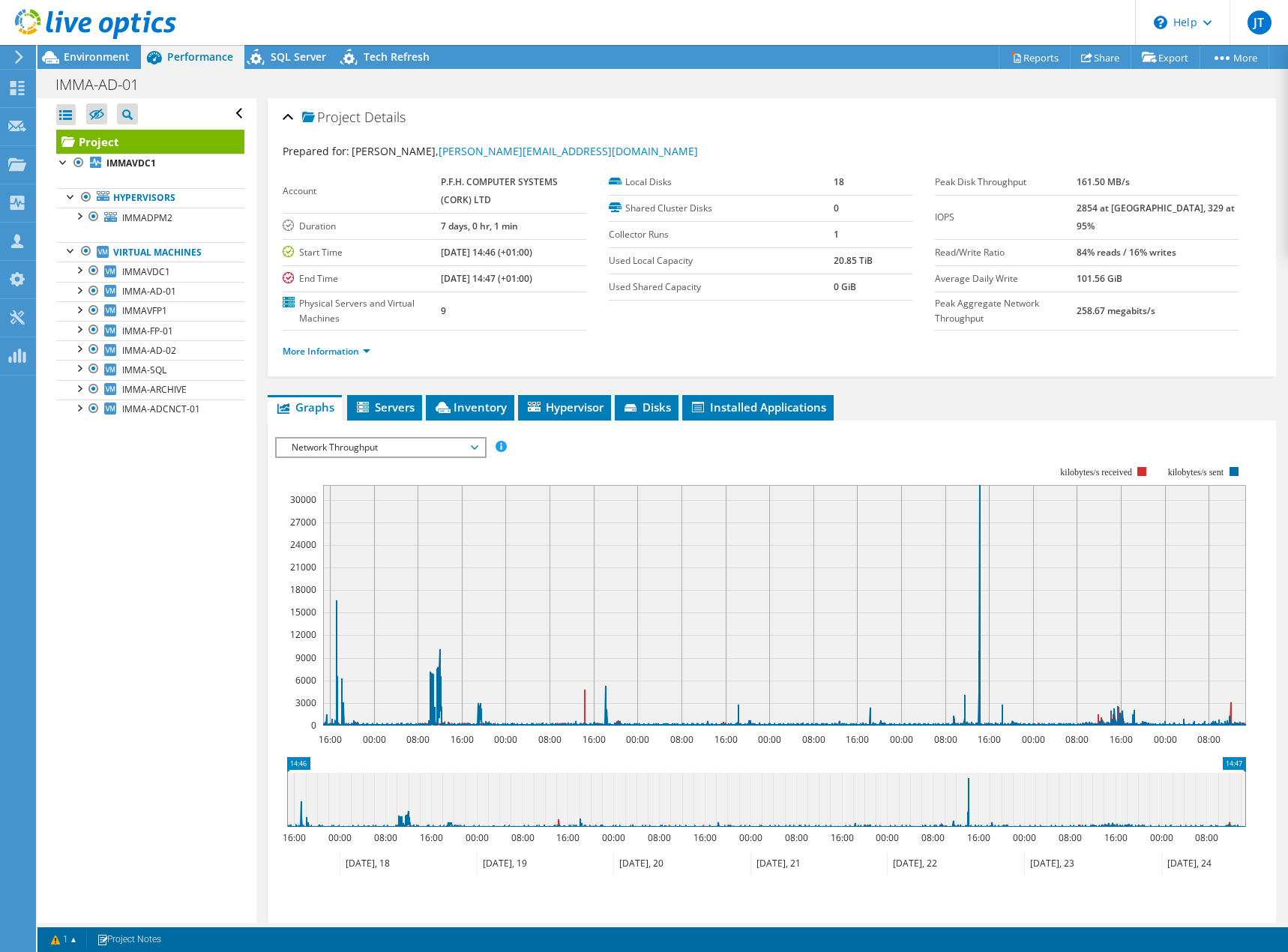
click at [478, 448] on icon at bounding box center [475, 447] width 8 height 5
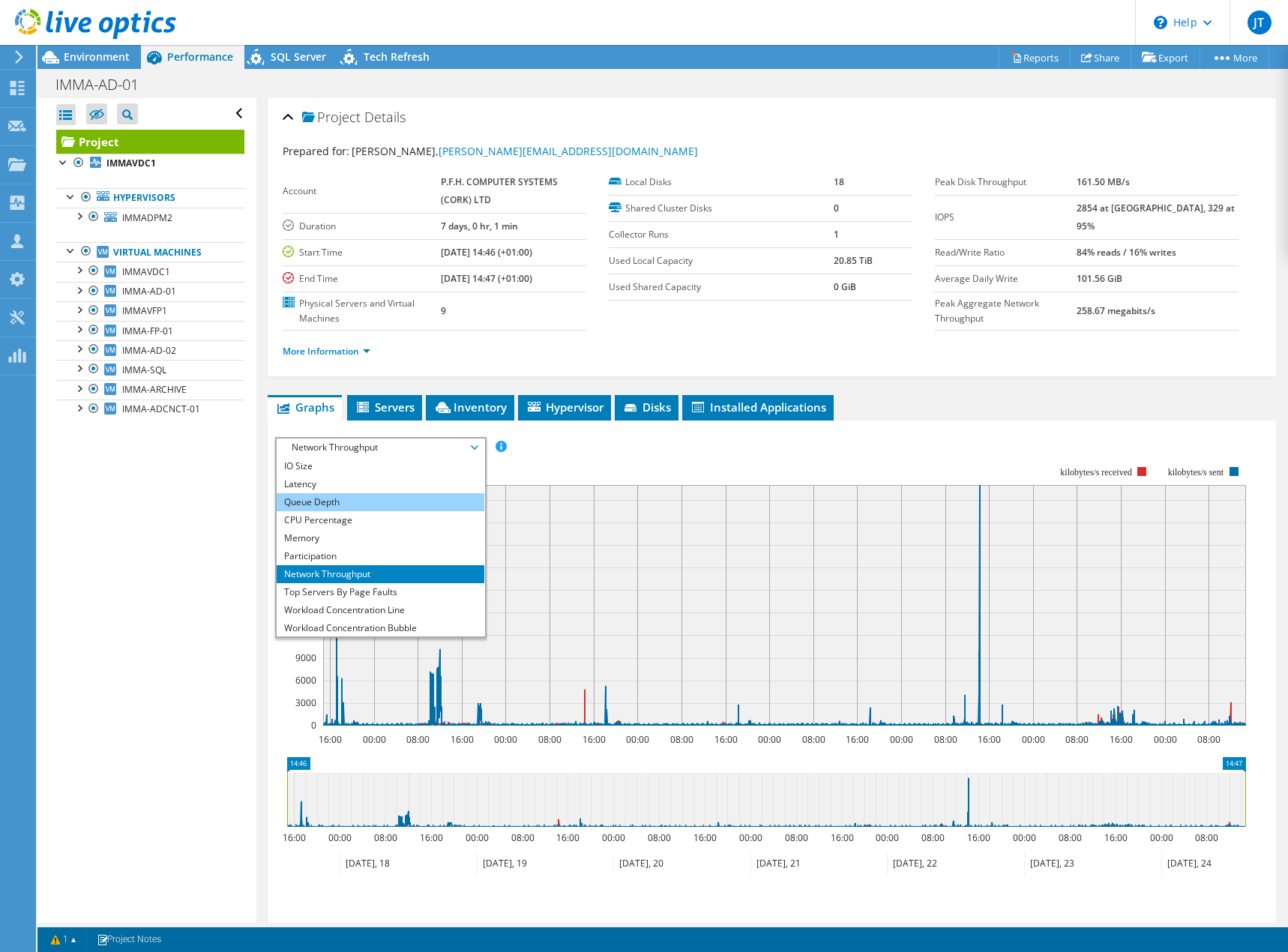
scroll to position [54, 0]
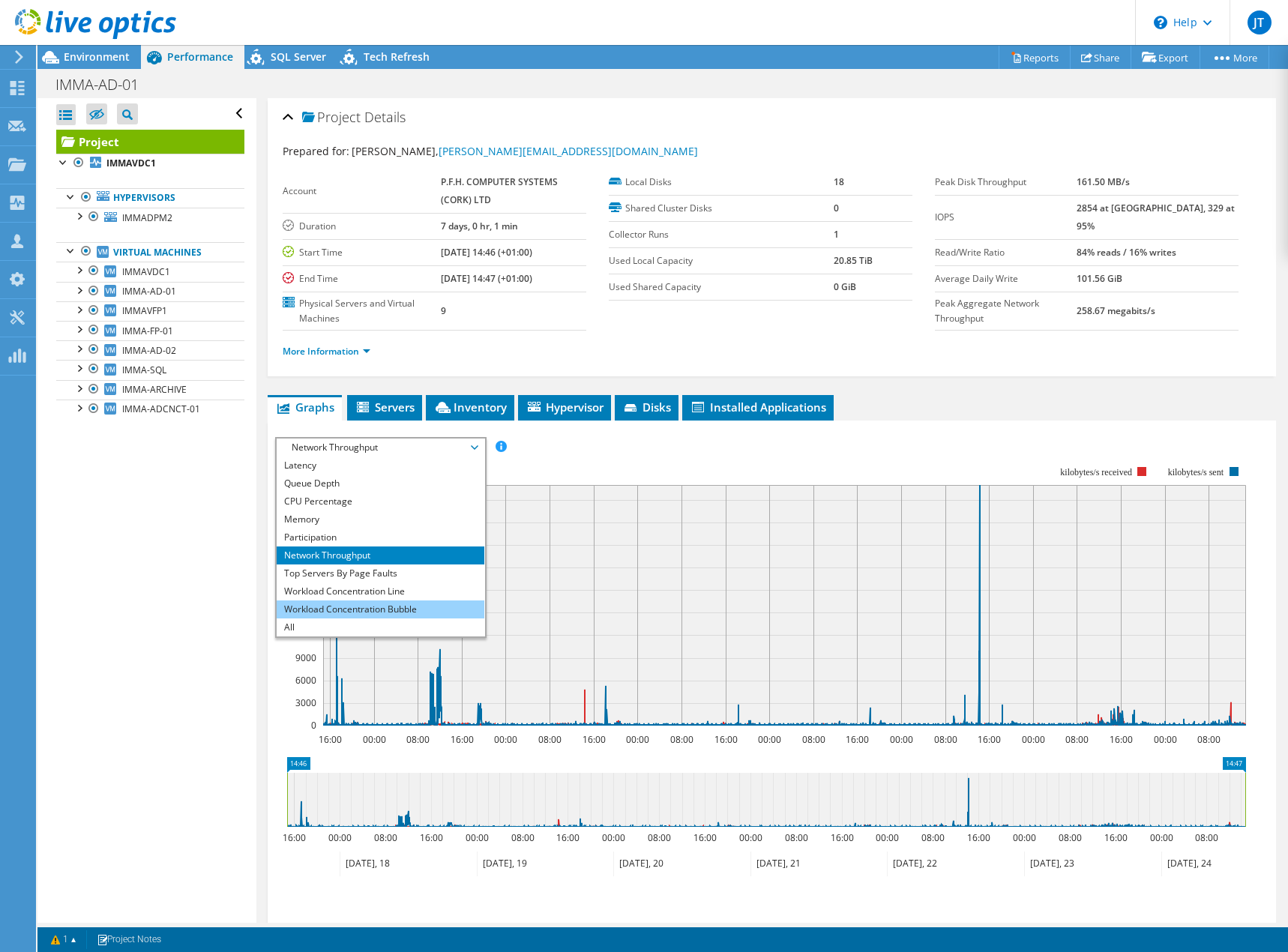
click at [383, 609] on li "Workload Concentration Bubble" at bounding box center [381, 609] width 208 height 18
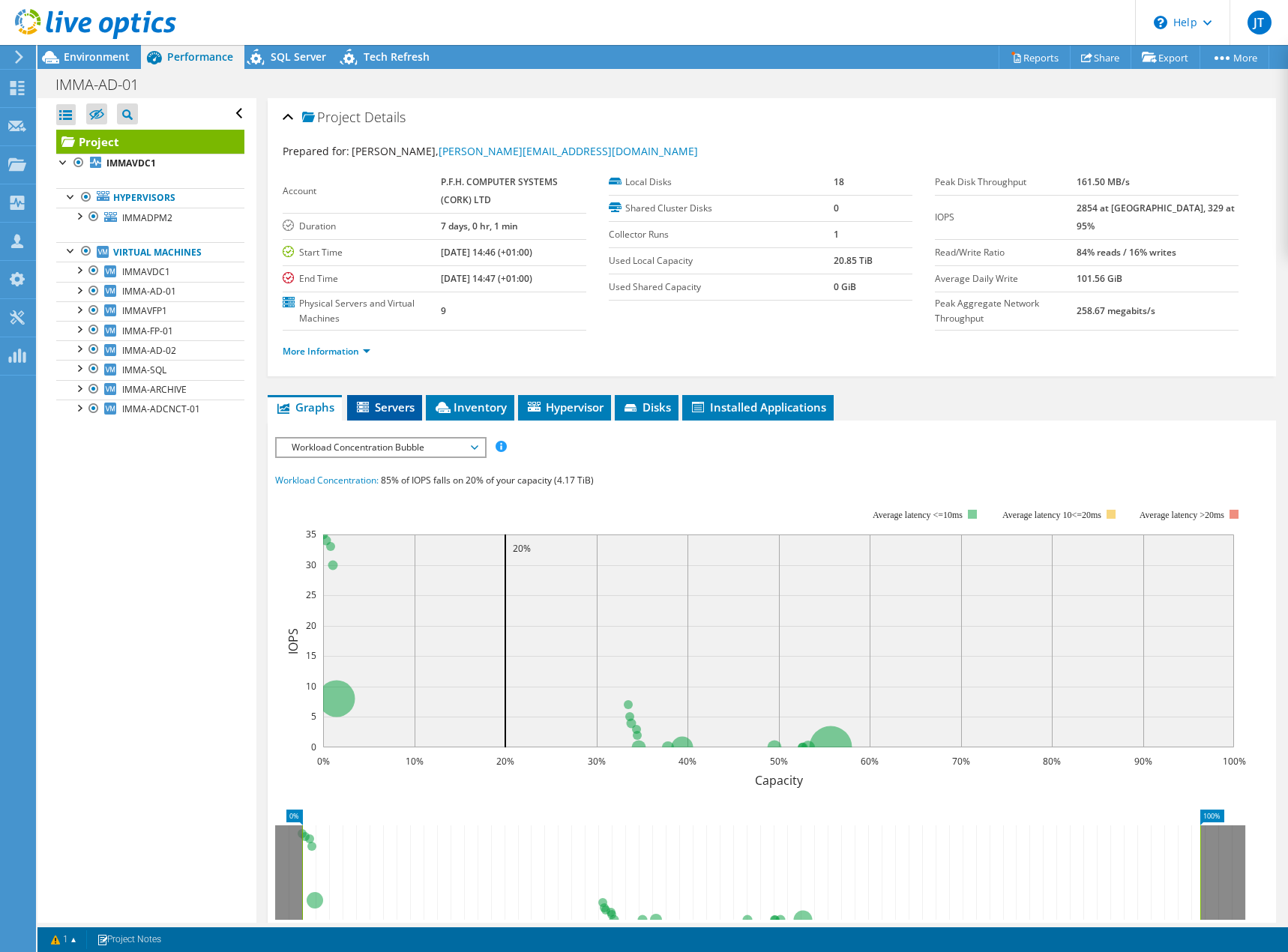
click at [378, 406] on span "Servers" at bounding box center [385, 406] width 60 height 15
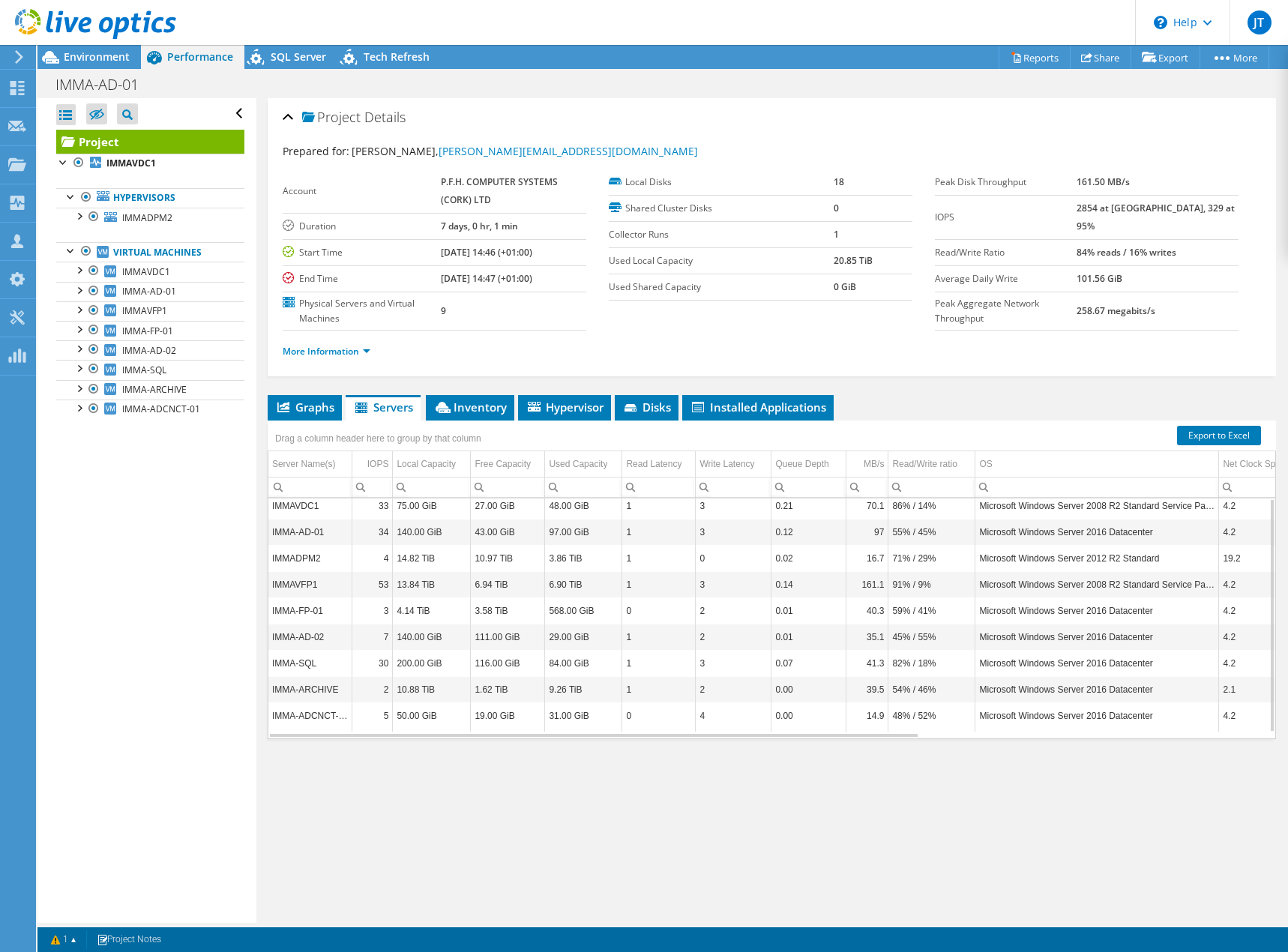
scroll to position [0, 0]
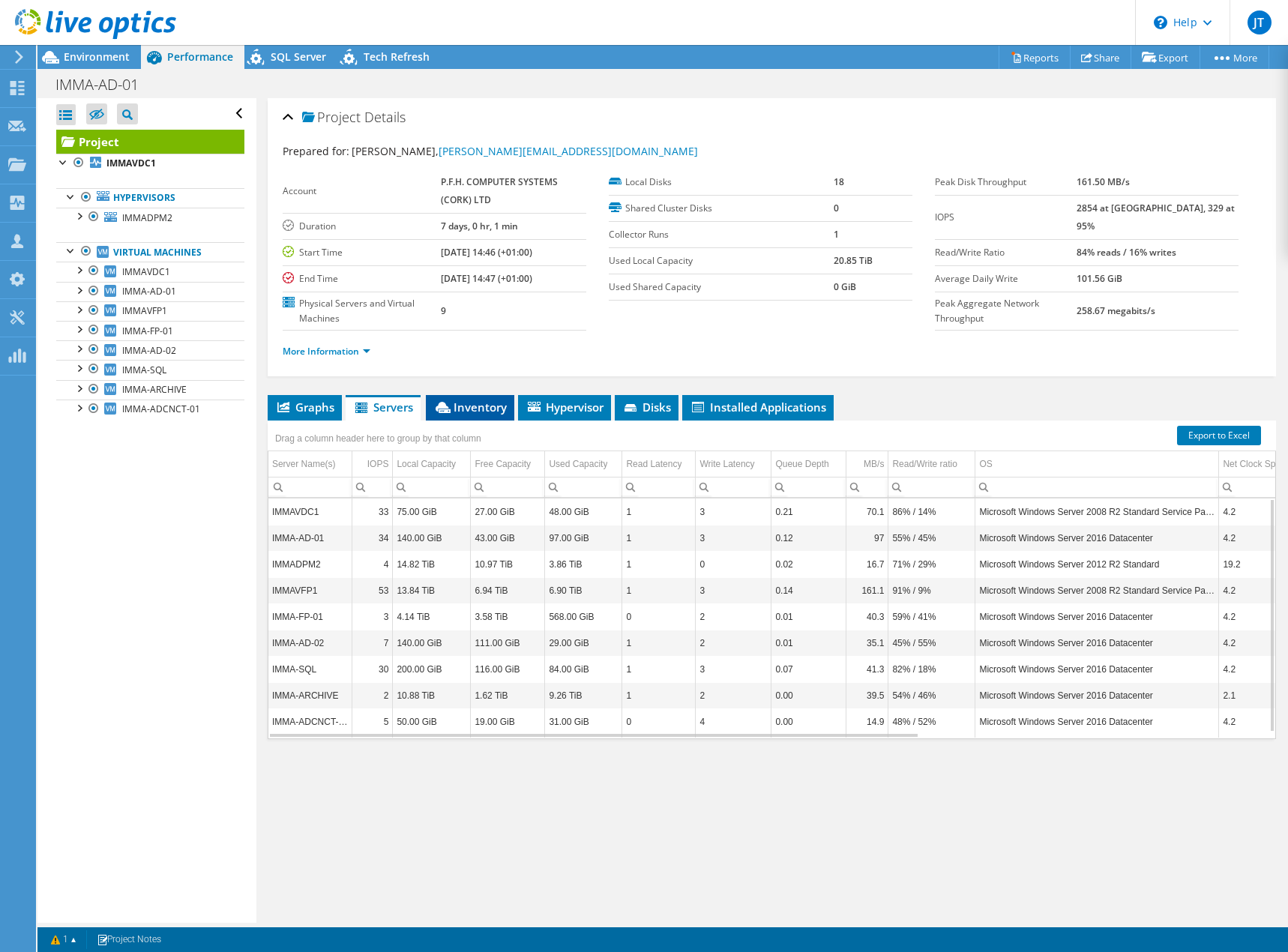
click at [456, 412] on span "Inventory" at bounding box center [470, 406] width 74 height 15
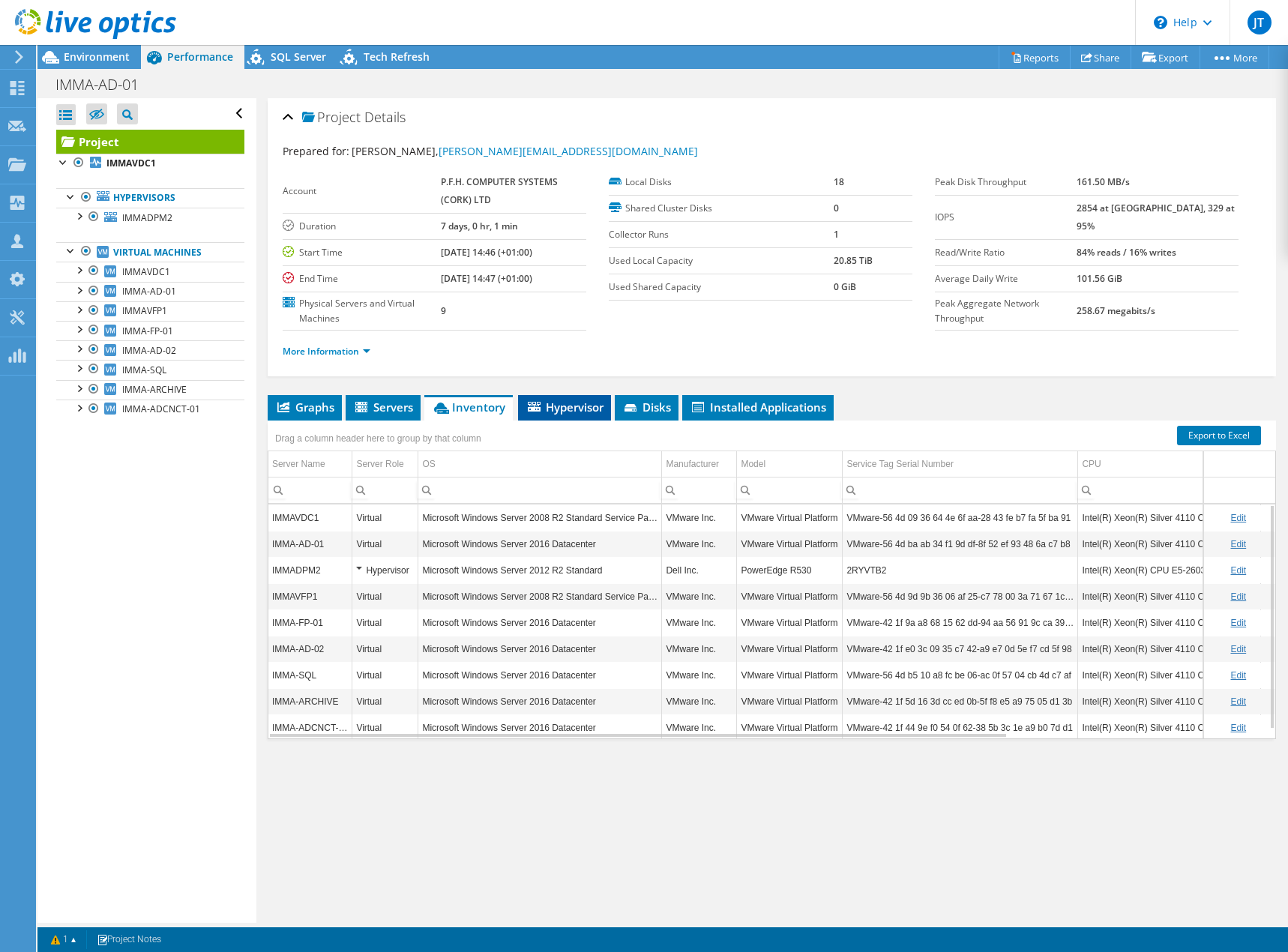
click at [573, 417] on li "Hypervisor" at bounding box center [564, 408] width 93 height 25
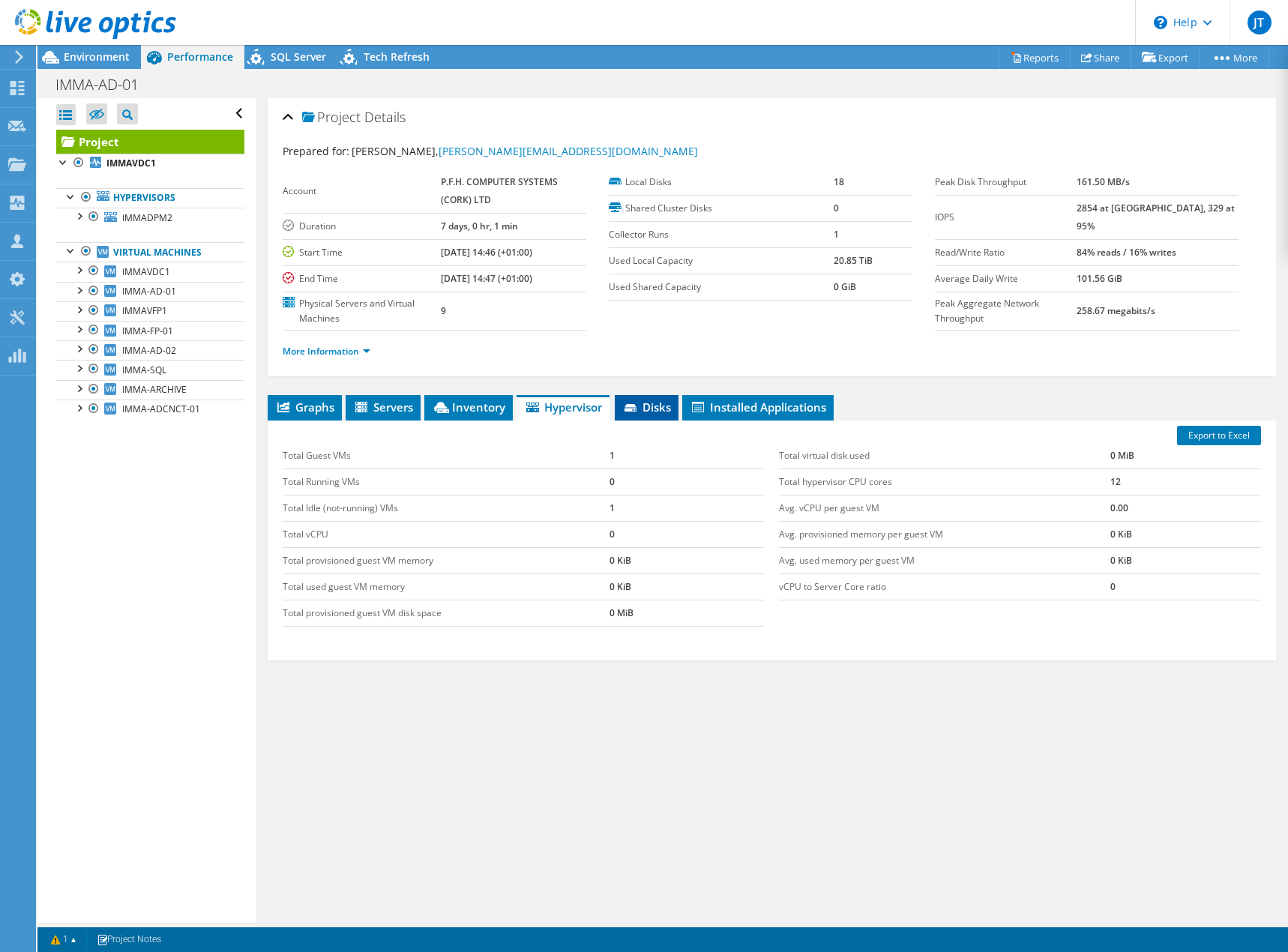
click at [651, 407] on span "Disks" at bounding box center [647, 406] width 49 height 15
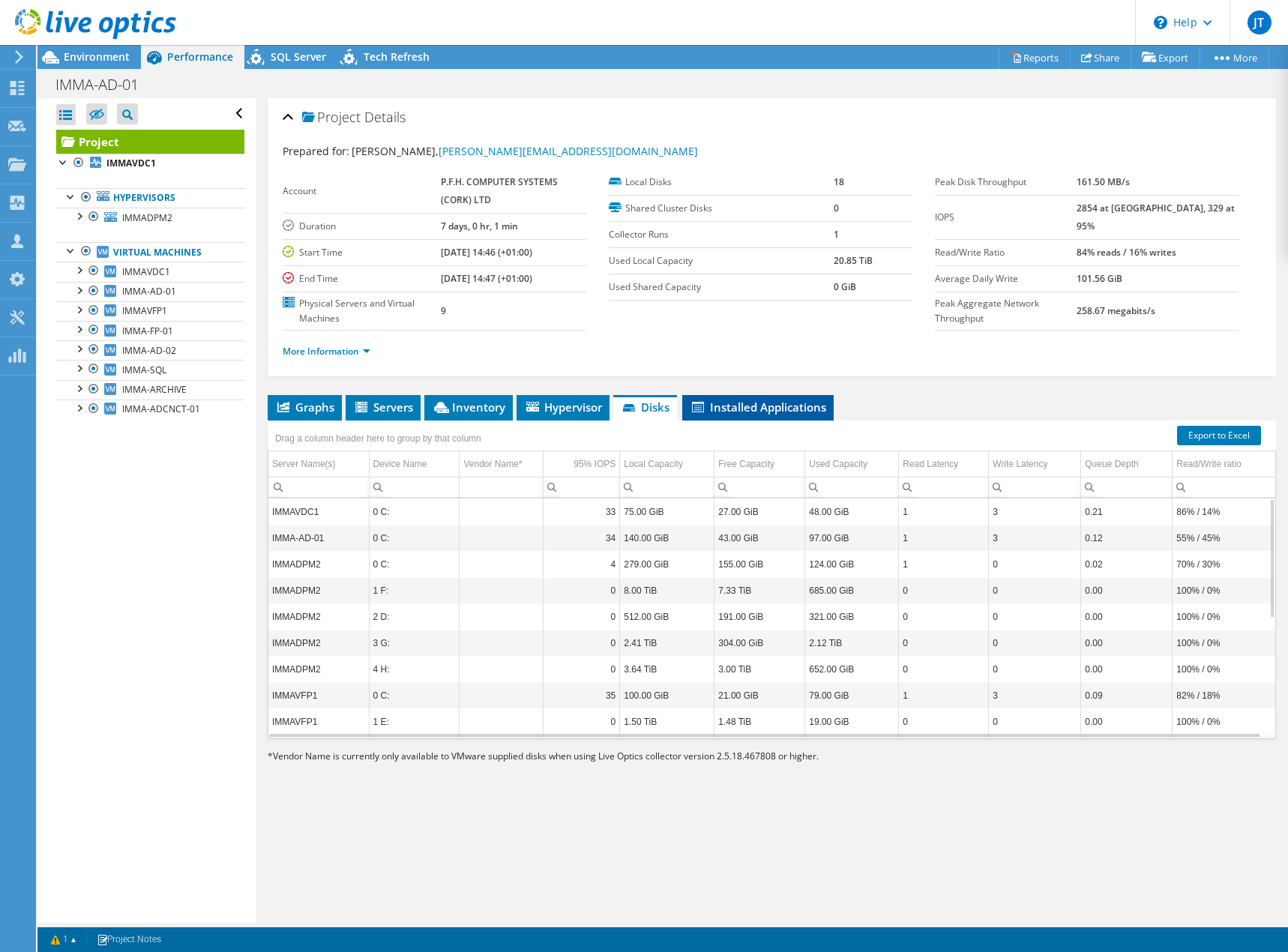
click at [751, 406] on span "Installed Applications" at bounding box center [758, 406] width 136 height 15
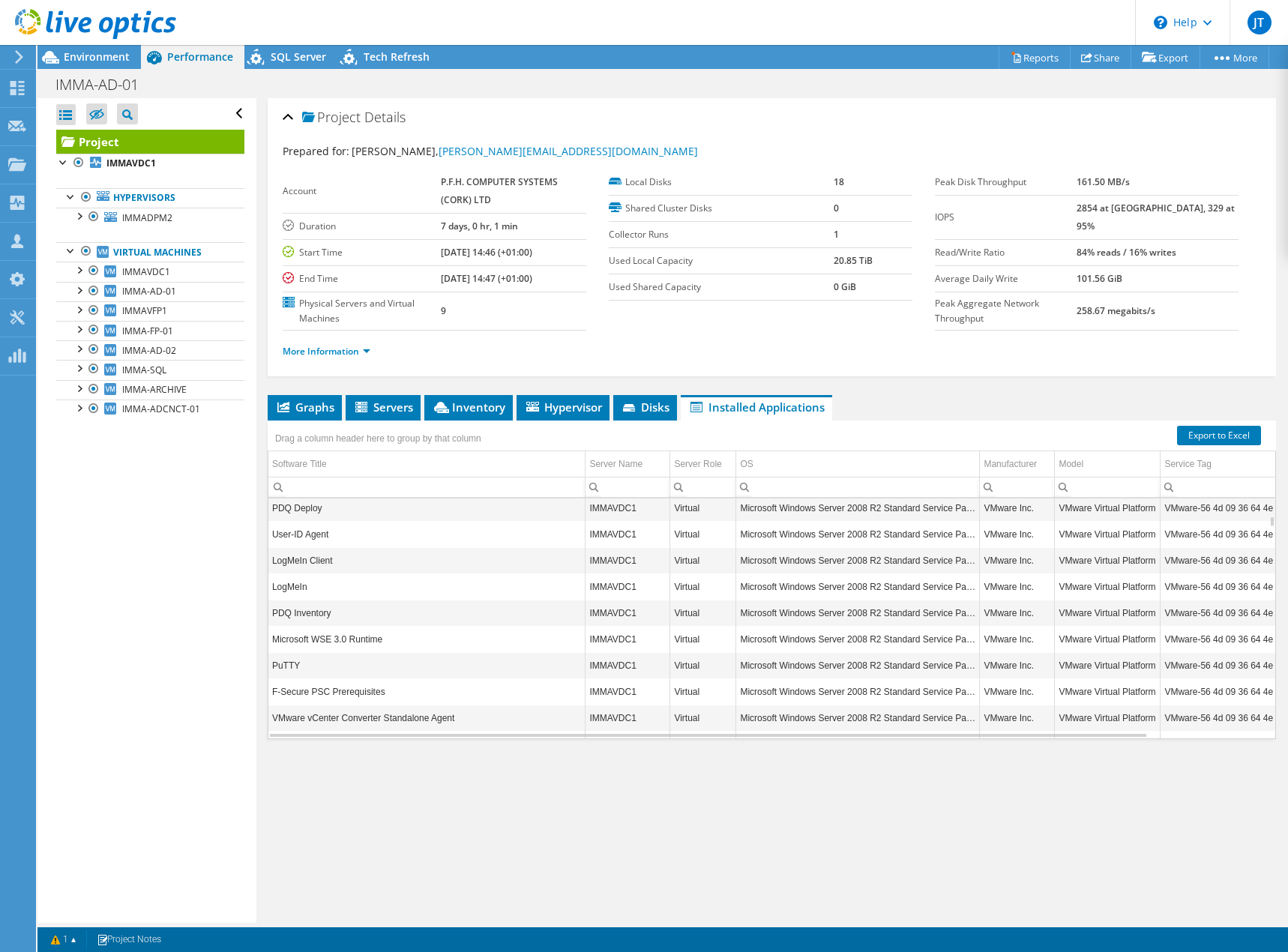
scroll to position [540, 0]
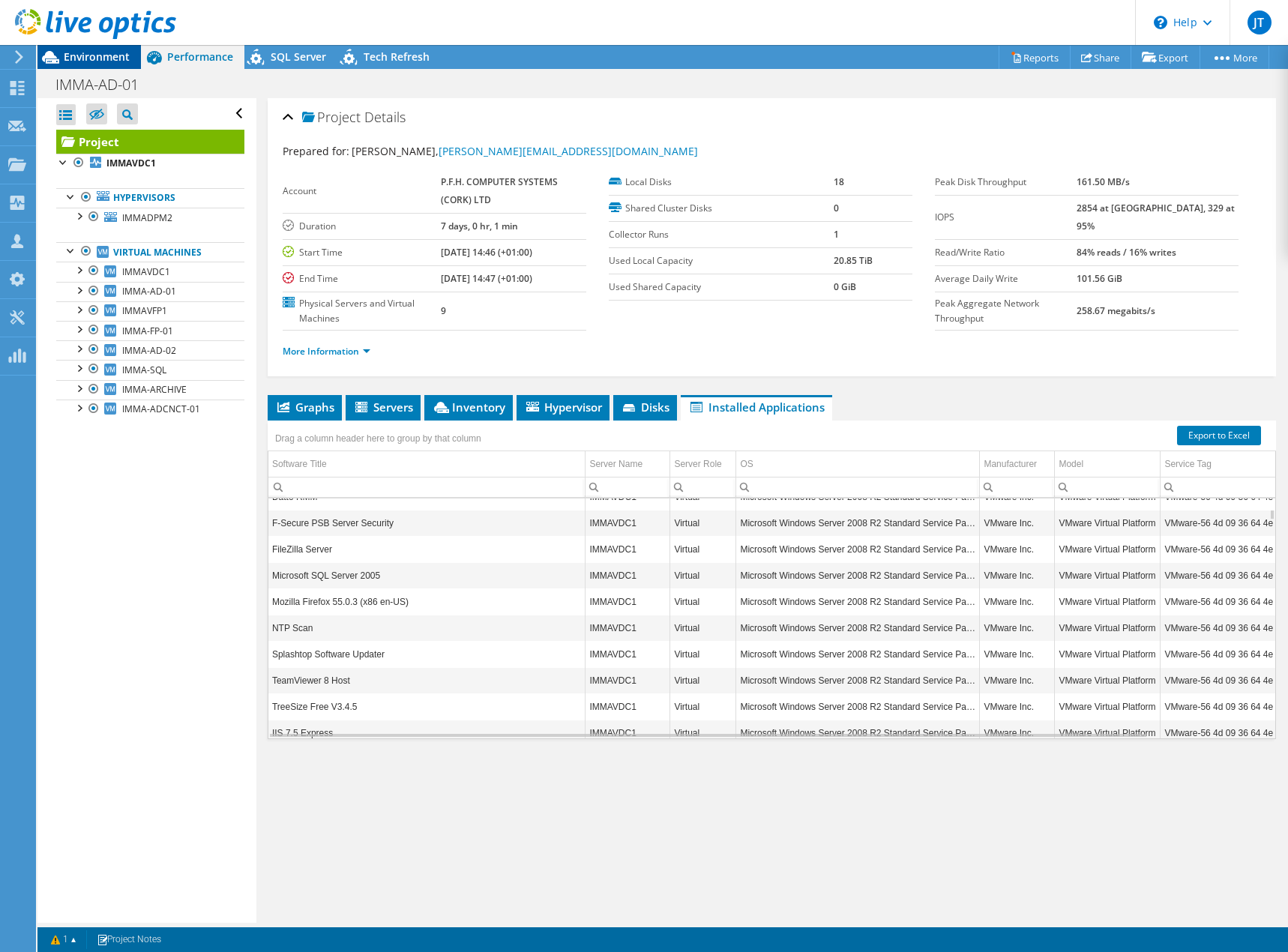
click at [99, 60] on span "Environment" at bounding box center [97, 56] width 66 height 15
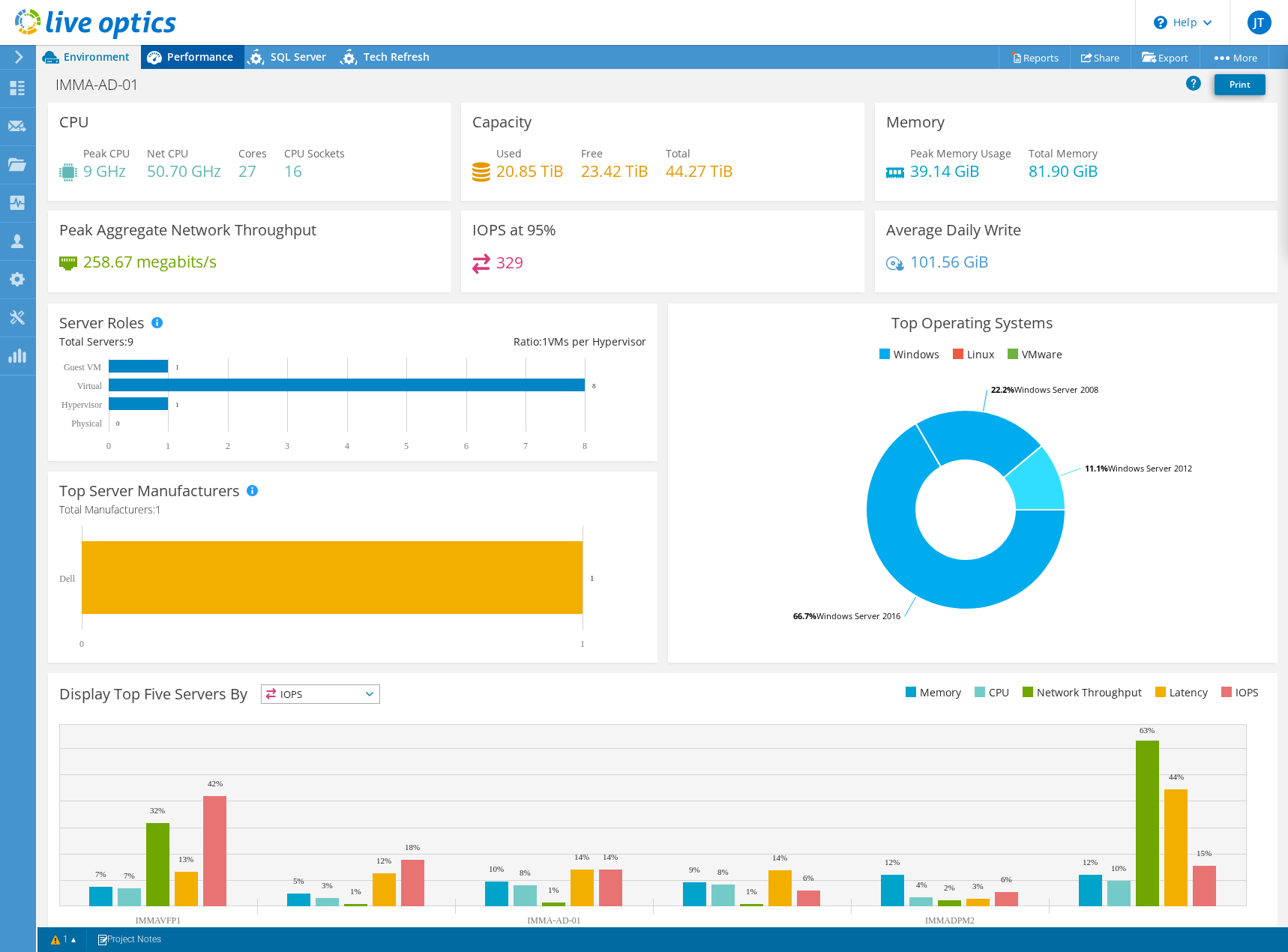
click at [176, 60] on span "Performance" at bounding box center [200, 56] width 66 height 15
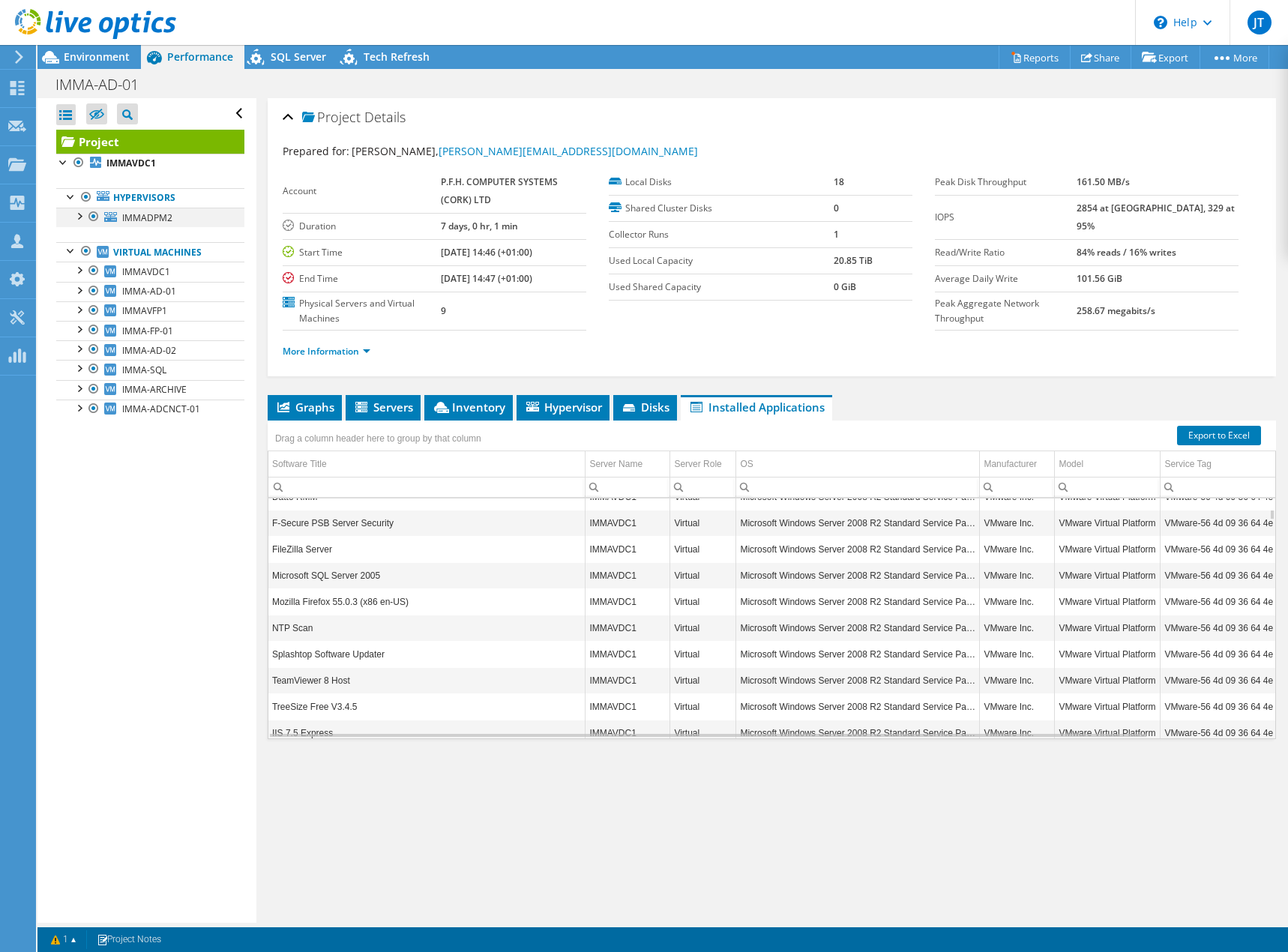
click at [76, 218] on div at bounding box center [78, 215] width 15 height 15
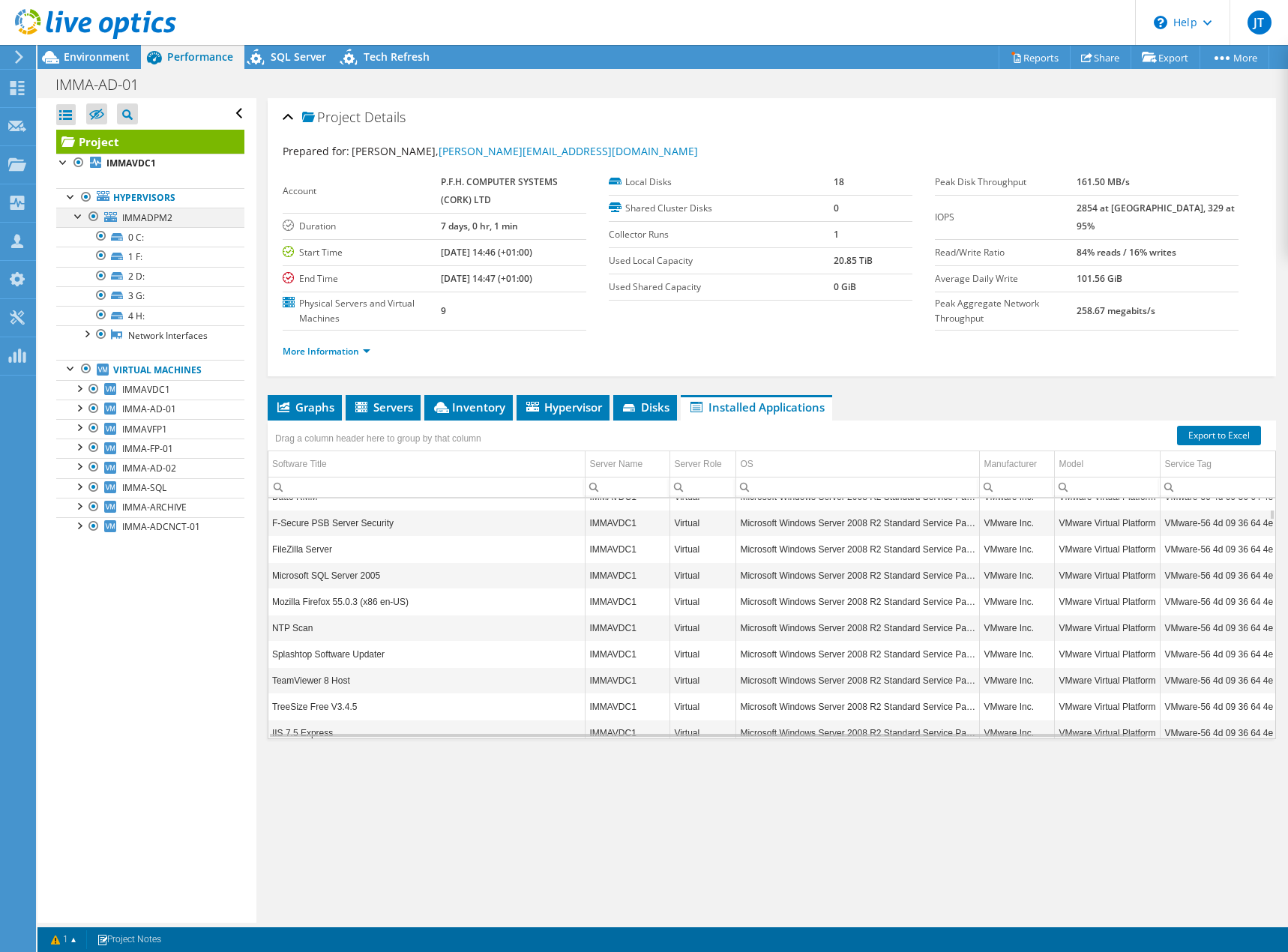
click at [76, 218] on div at bounding box center [78, 215] width 15 height 15
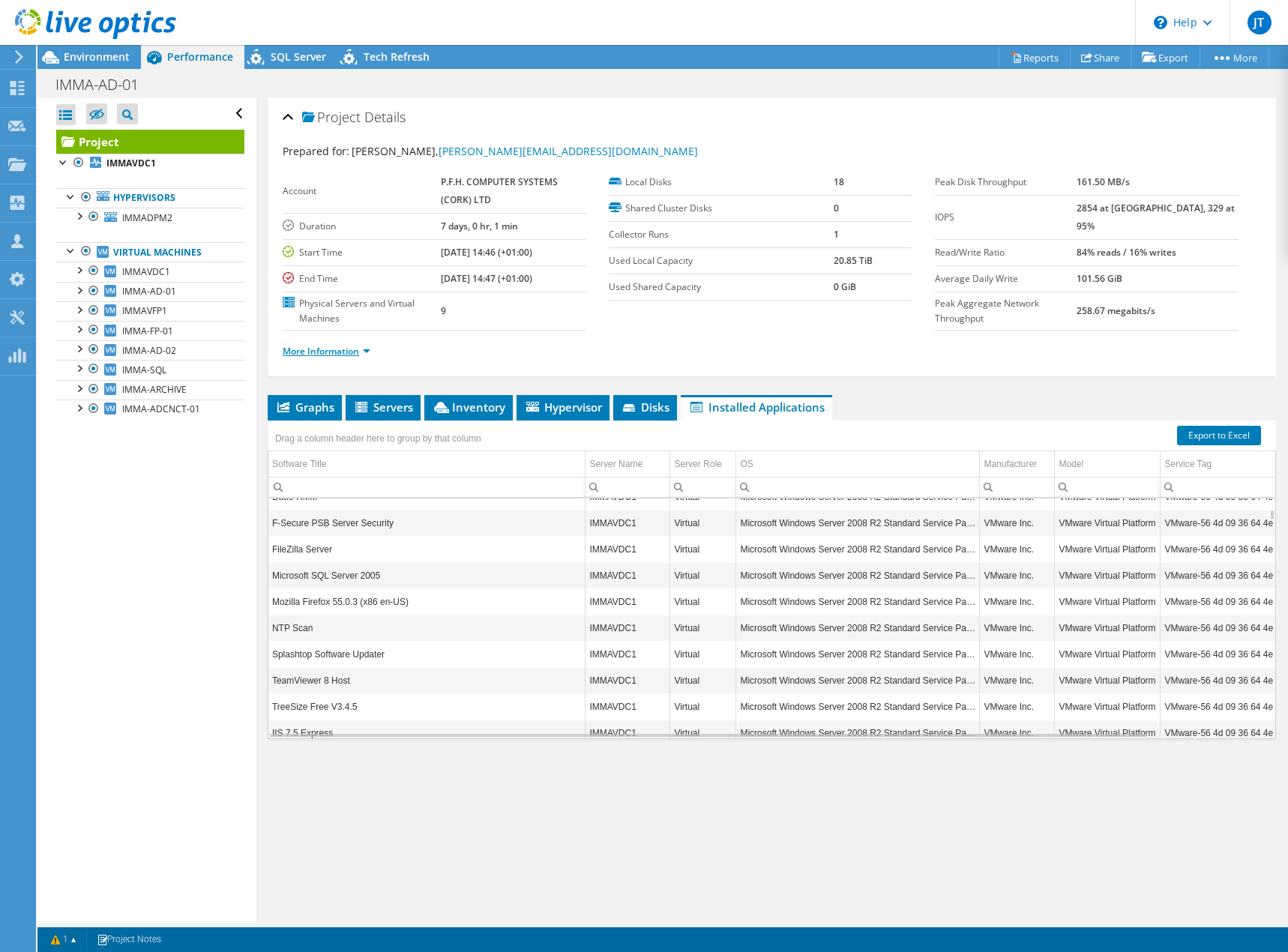
click at [368, 357] on link "More Information" at bounding box center [326, 351] width 87 height 13
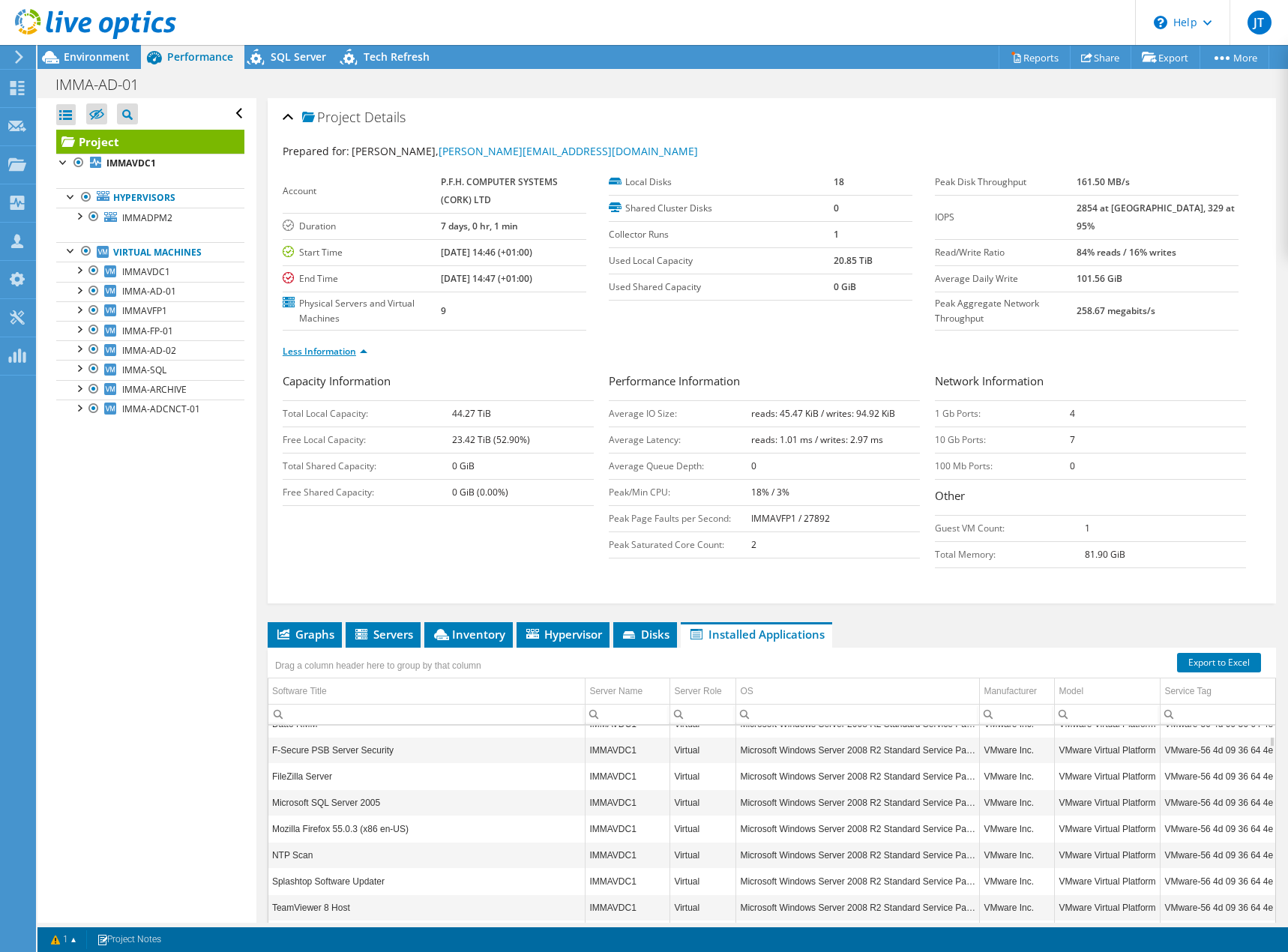
click at [362, 351] on link "Less Information" at bounding box center [324, 351] width 85 height 13
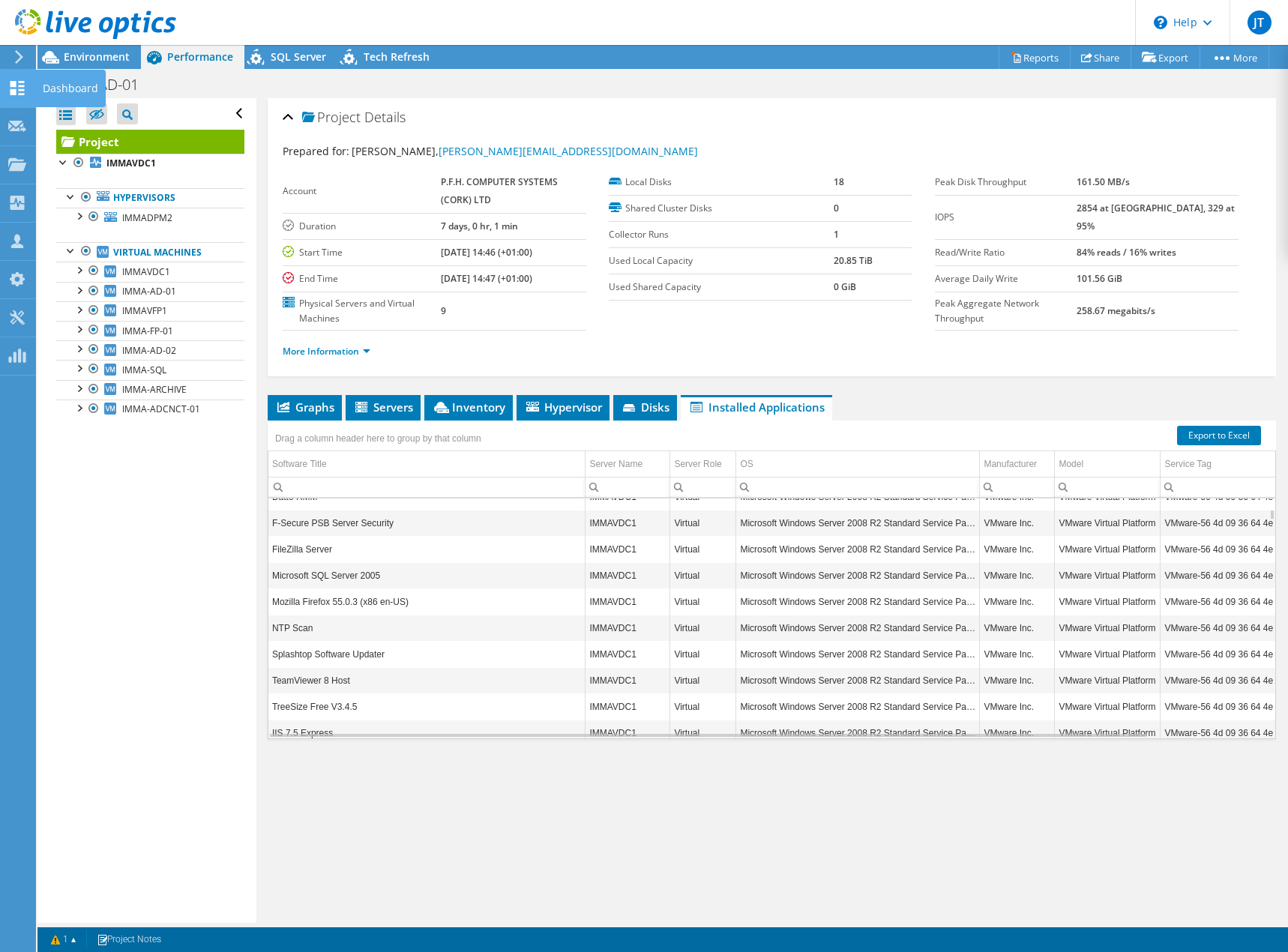
click at [12, 93] on use at bounding box center [17, 87] width 15 height 15
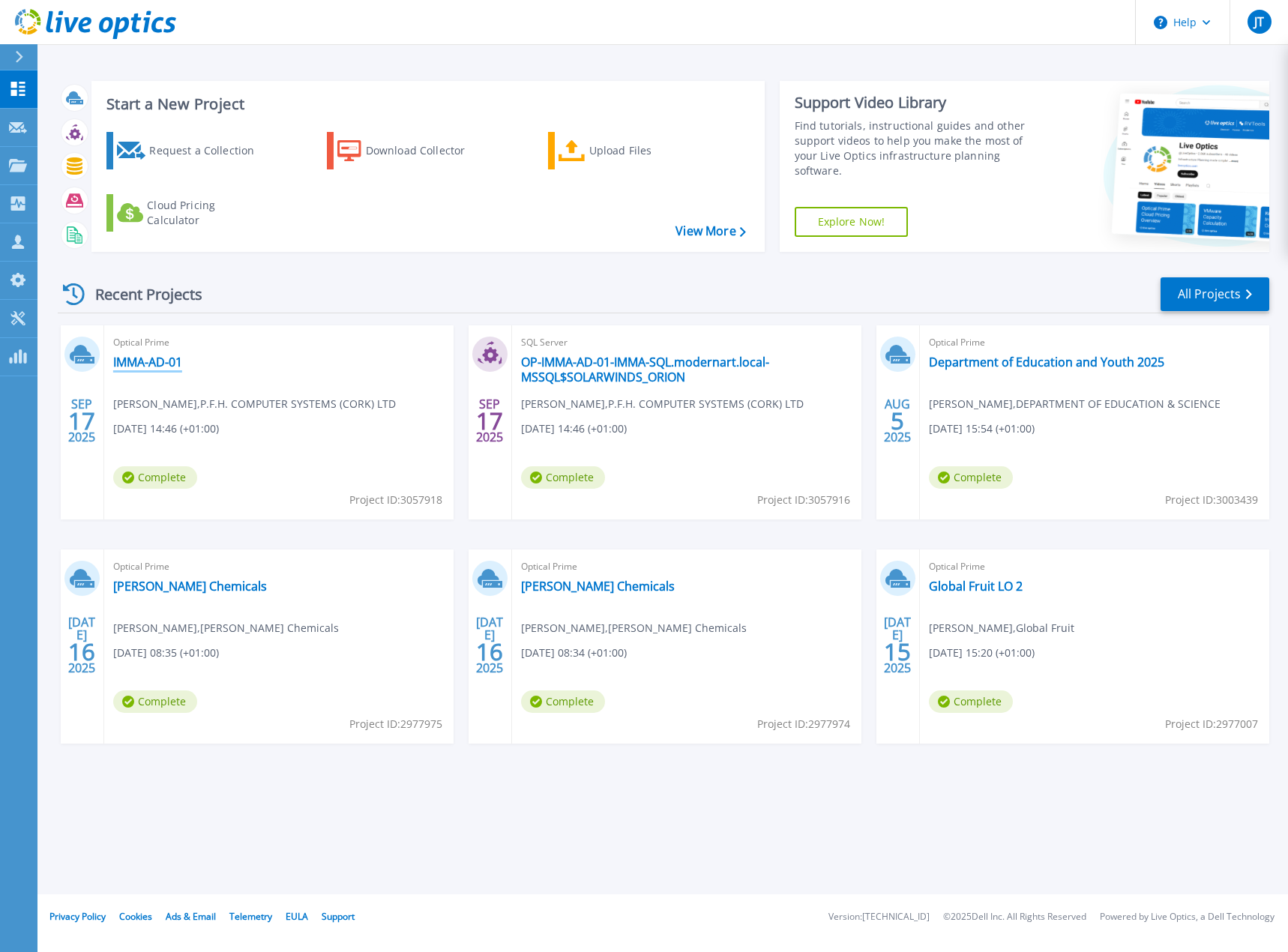
click at [143, 362] on link "IMMA-AD-01" at bounding box center [148, 361] width 69 height 15
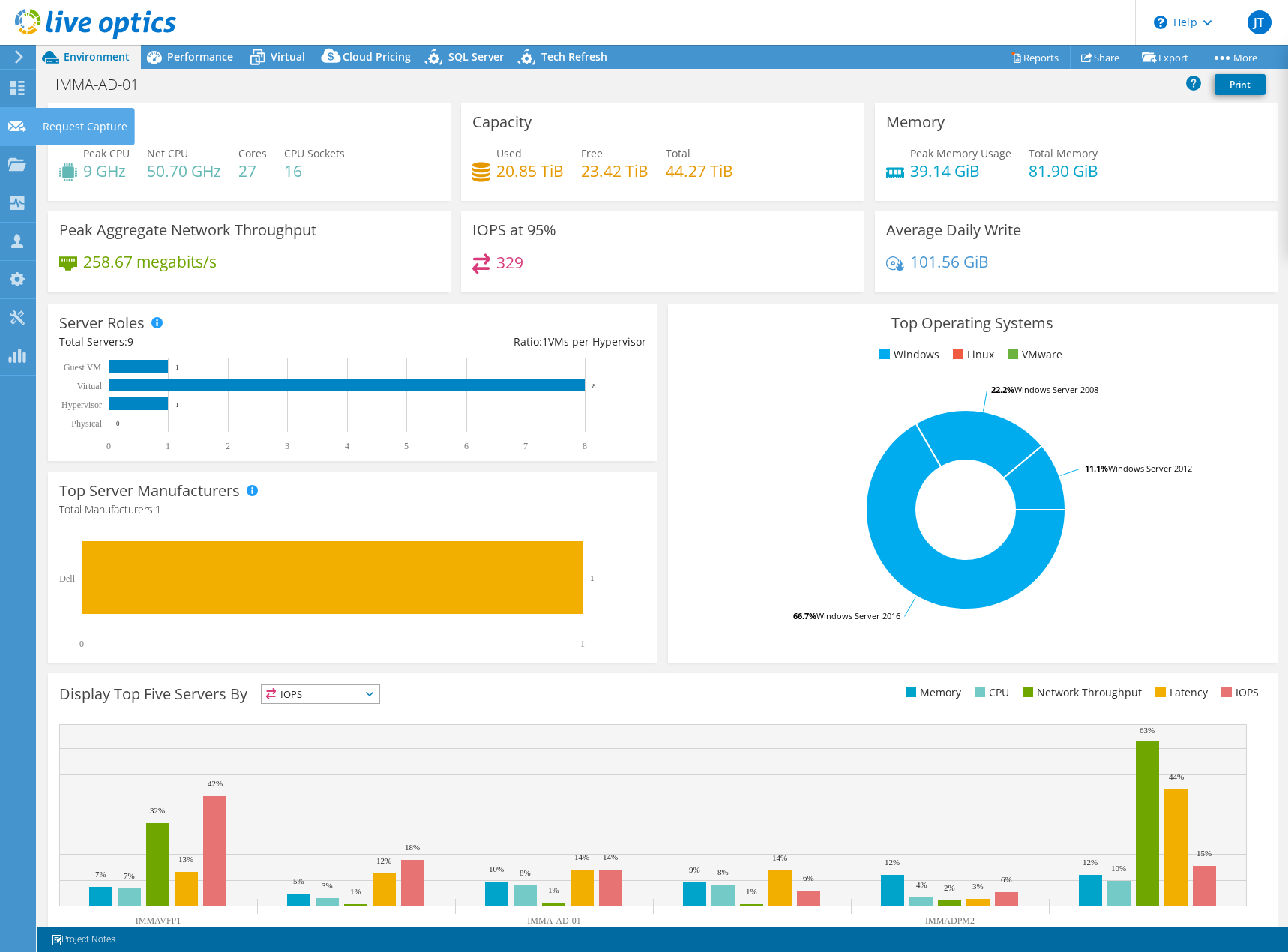
click at [17, 124] on use at bounding box center [17, 125] width 18 height 12
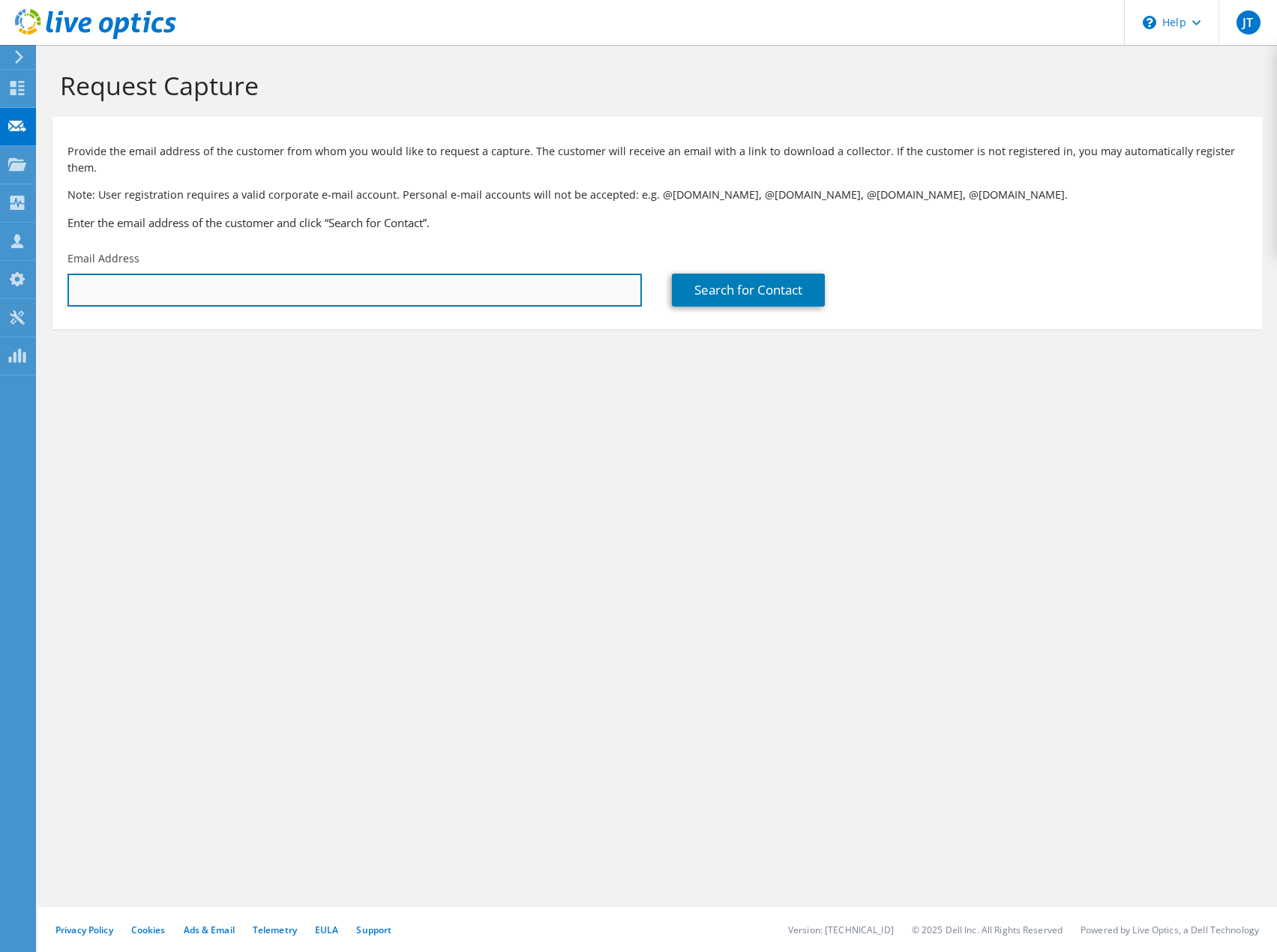
click at [128, 274] on input "text" at bounding box center [354, 290] width 574 height 33
paste input "[PERSON_NAME][EMAIL_ADDRESS][DOMAIN_NAME]"
type input "[PERSON_NAME][EMAIL_ADDRESS][DOMAIN_NAME]"
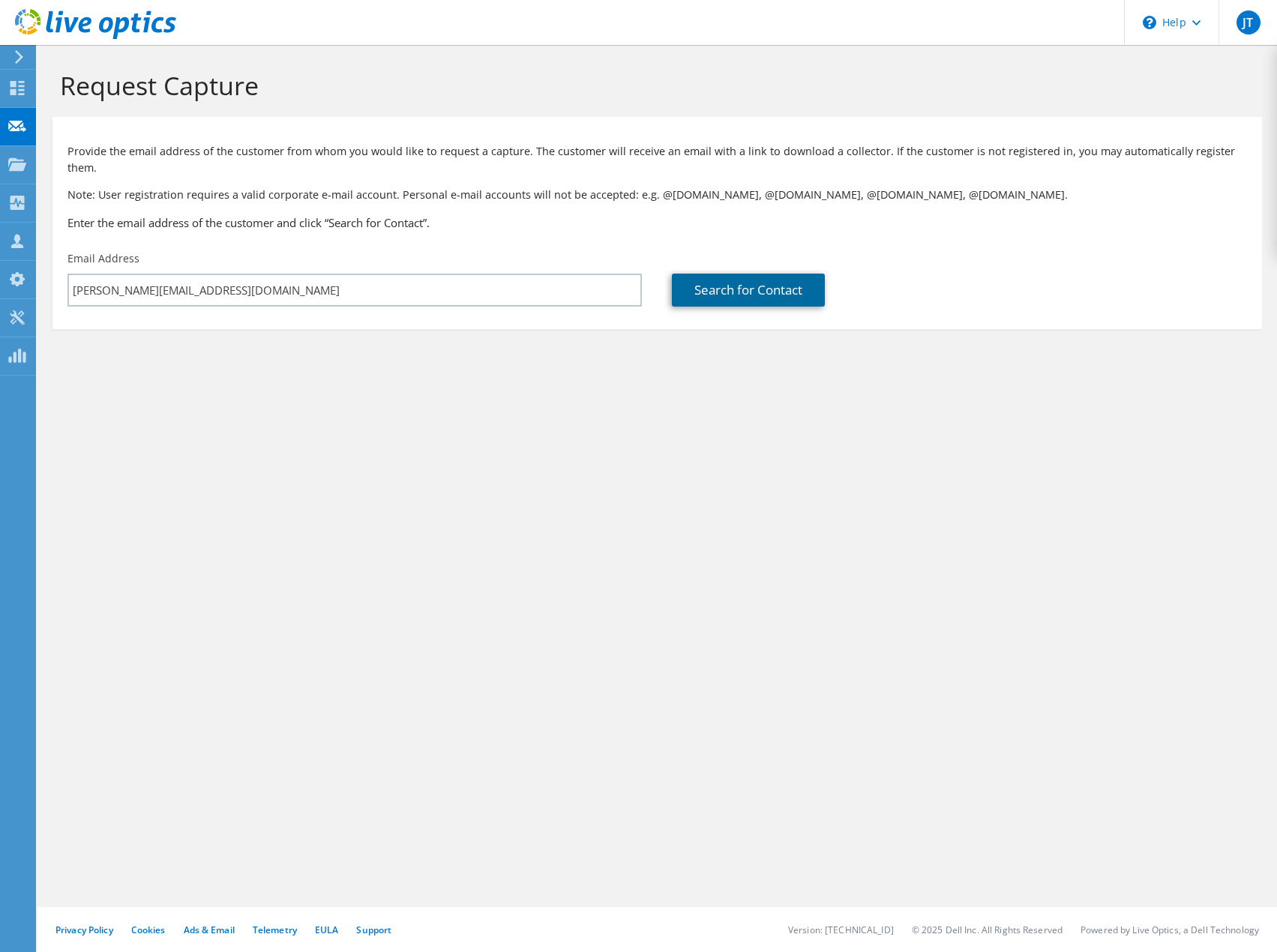
click at [725, 285] on link "Search for Contact" at bounding box center [748, 290] width 153 height 33
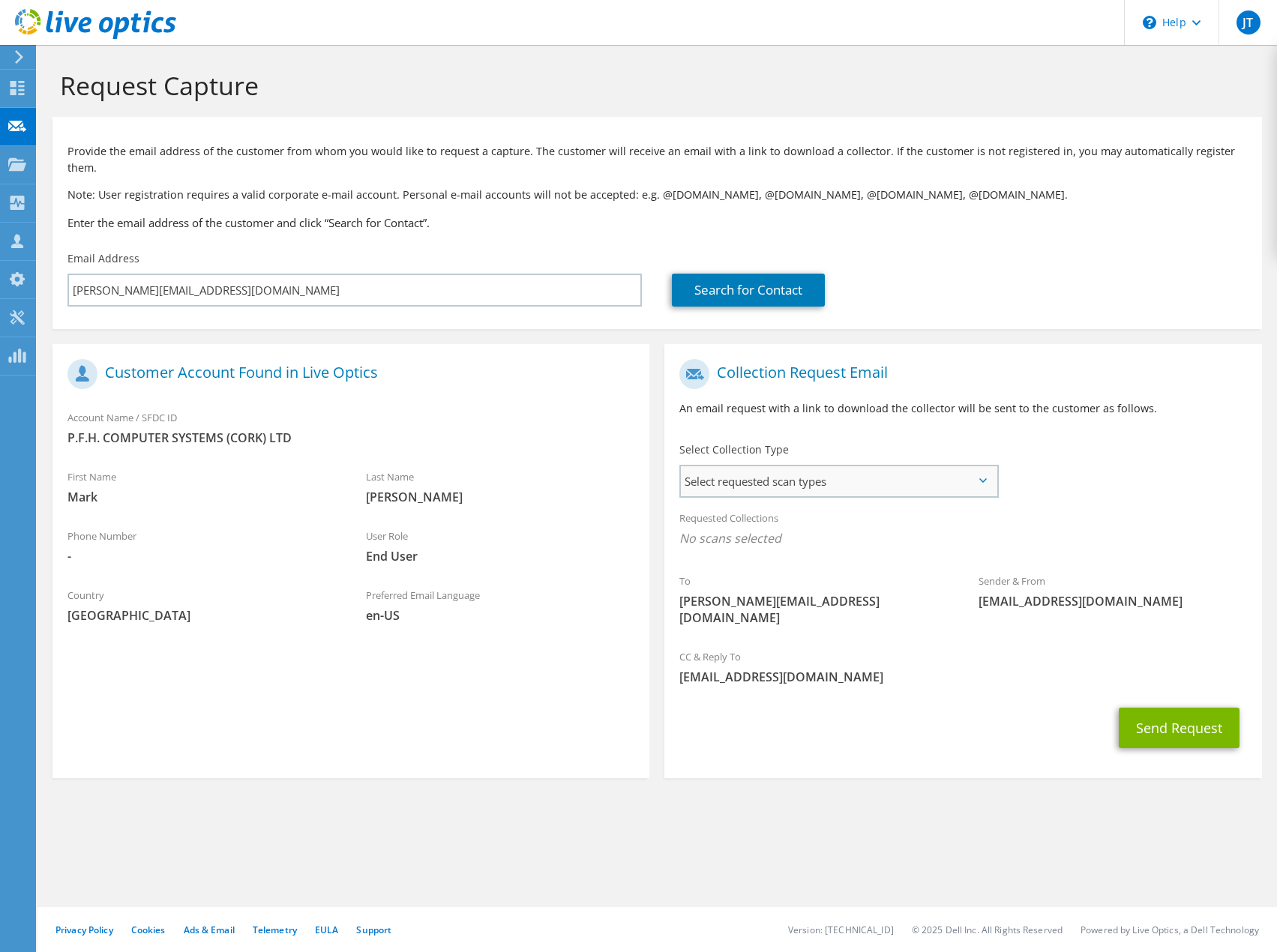
click at [890, 466] on span "Select requested scan types" at bounding box center [839, 481] width 315 height 30
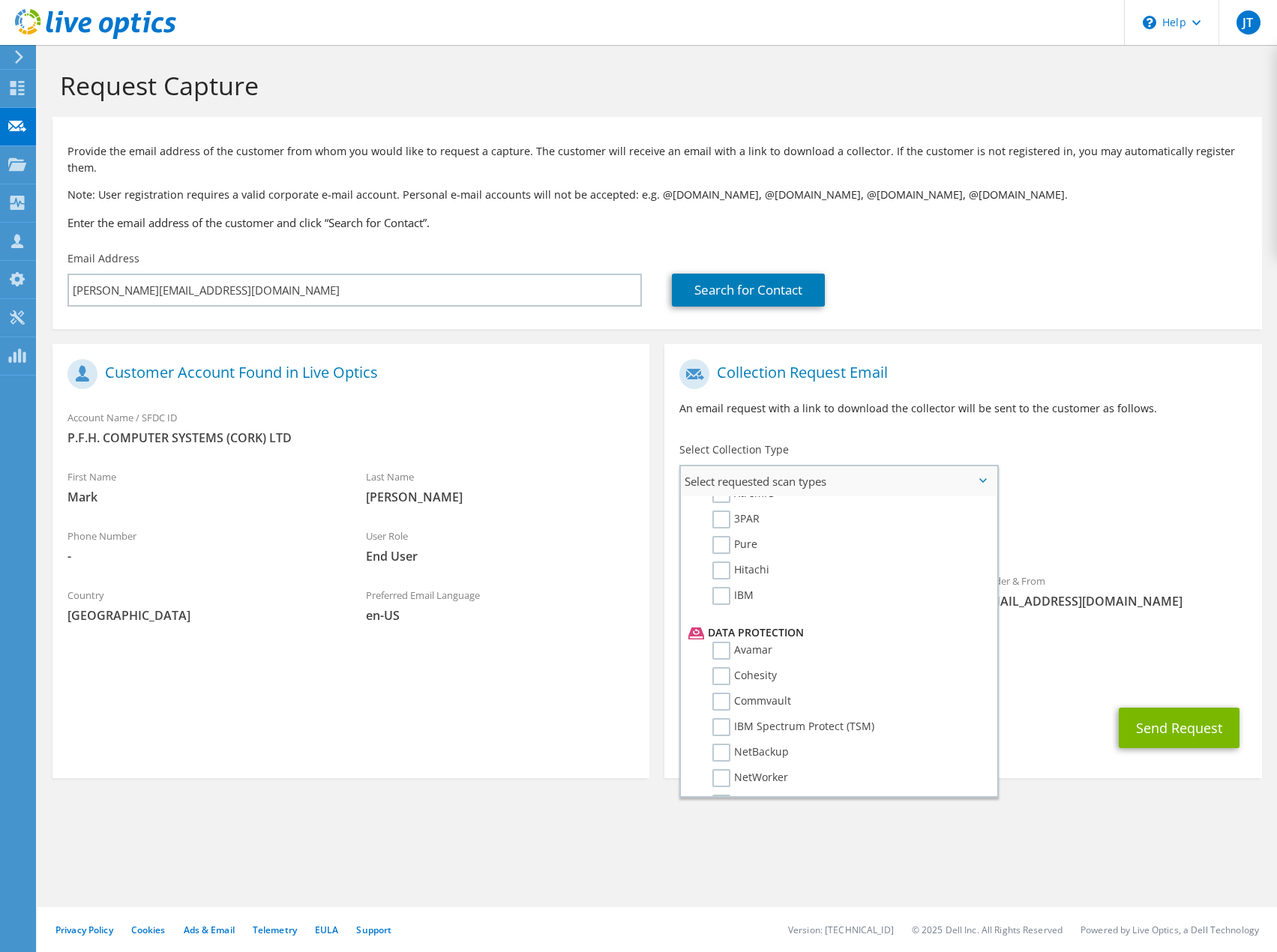
scroll to position [599, 0]
click at [724, 720] on label "Veeam" at bounding box center [740, 729] width 55 height 18
click at [0, 0] on input "Veeam" at bounding box center [0, 0] width 0 height 0
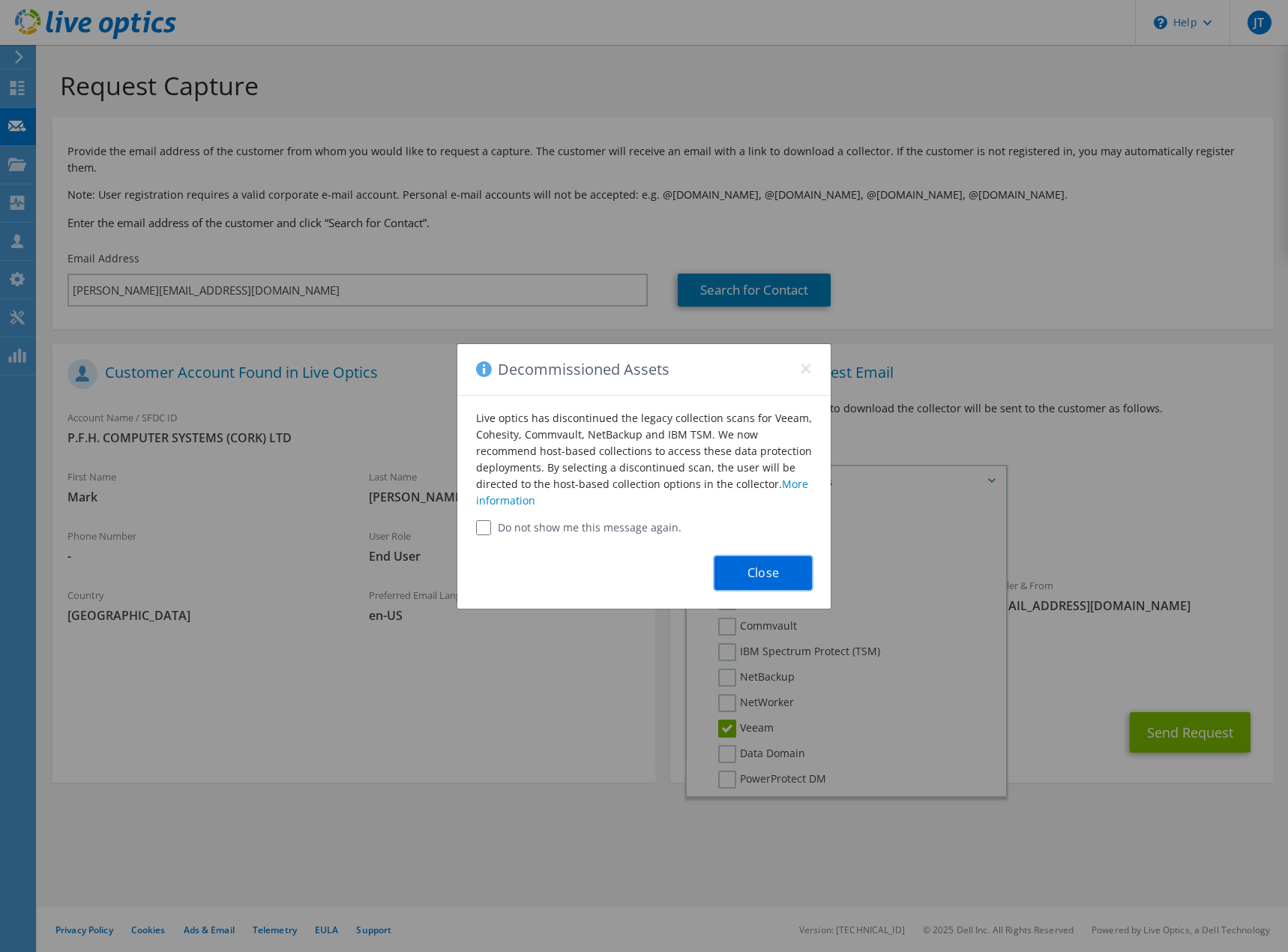
click at [734, 564] on button "Close" at bounding box center [763, 573] width 97 height 34
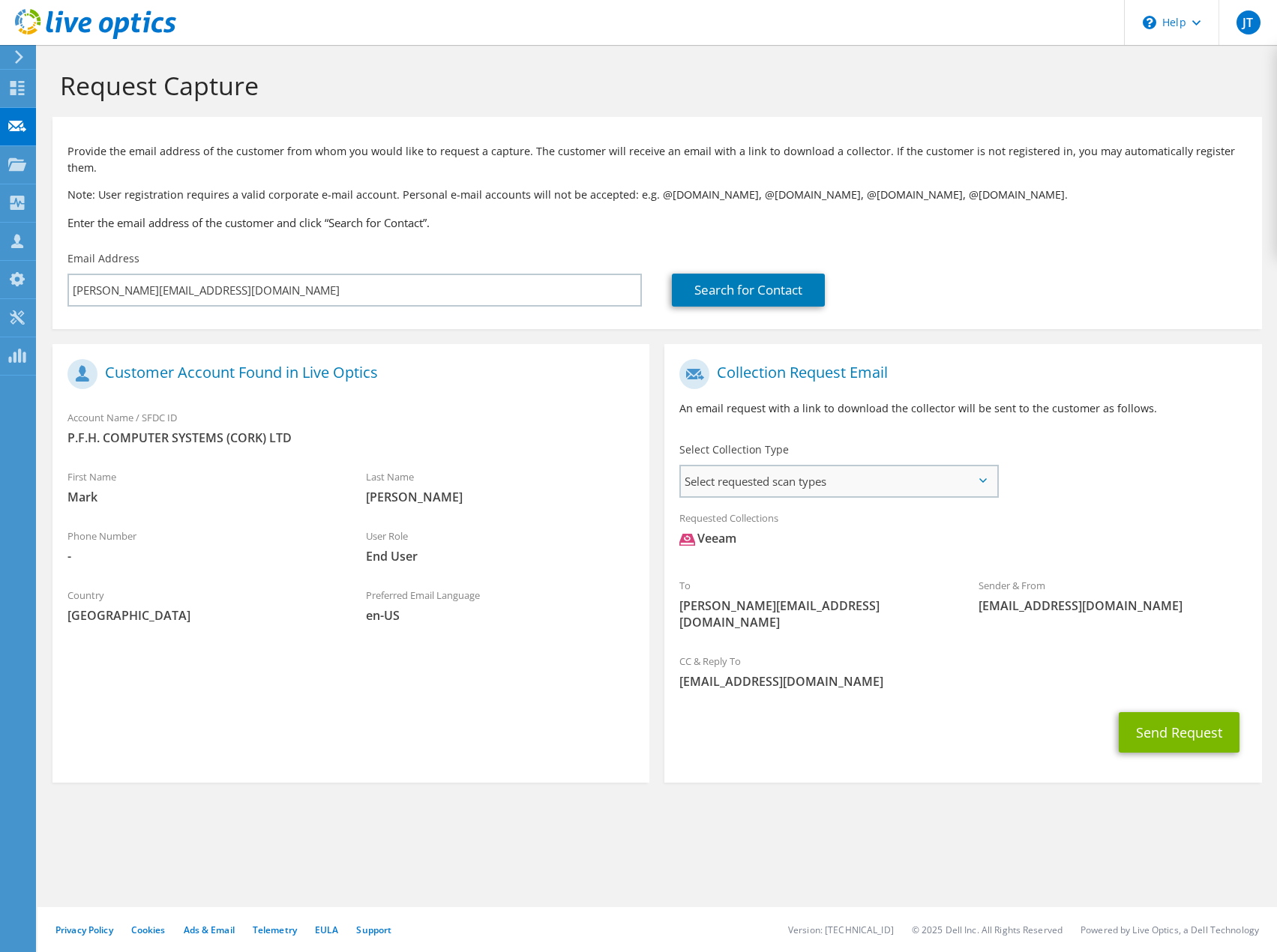
click at [924, 466] on span "Select requested scan types" at bounding box center [839, 481] width 315 height 30
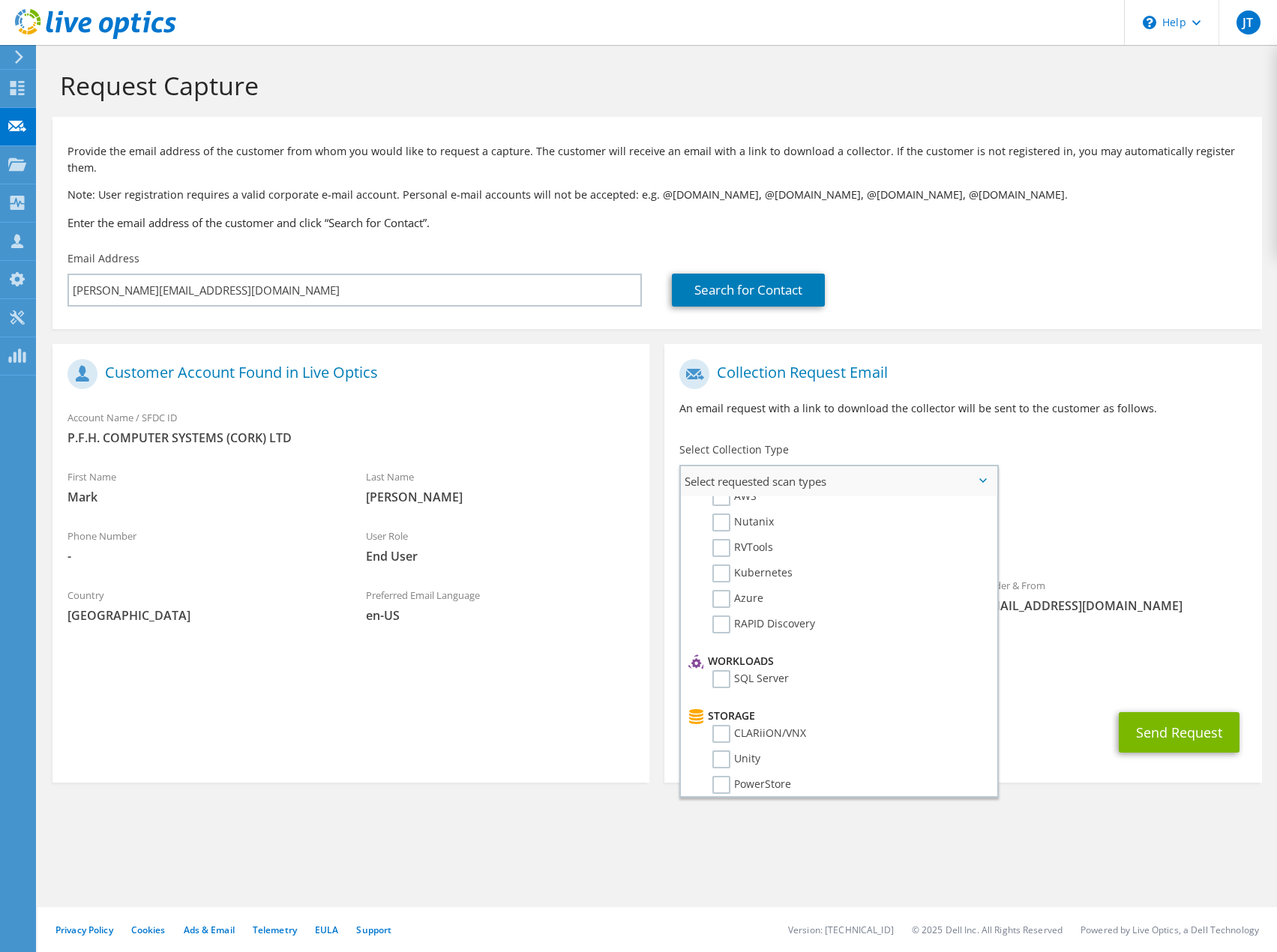
scroll to position [0, 0]
click at [719, 518] on label "Optical Prime" at bounding box center [757, 527] width 90 height 18
click at [0, 0] on input "Optical Prime" at bounding box center [0, 0] width 0 height 0
click at [1194, 712] on button "Send Request" at bounding box center [1180, 732] width 121 height 41
